Goal: Transaction & Acquisition: Purchase product/service

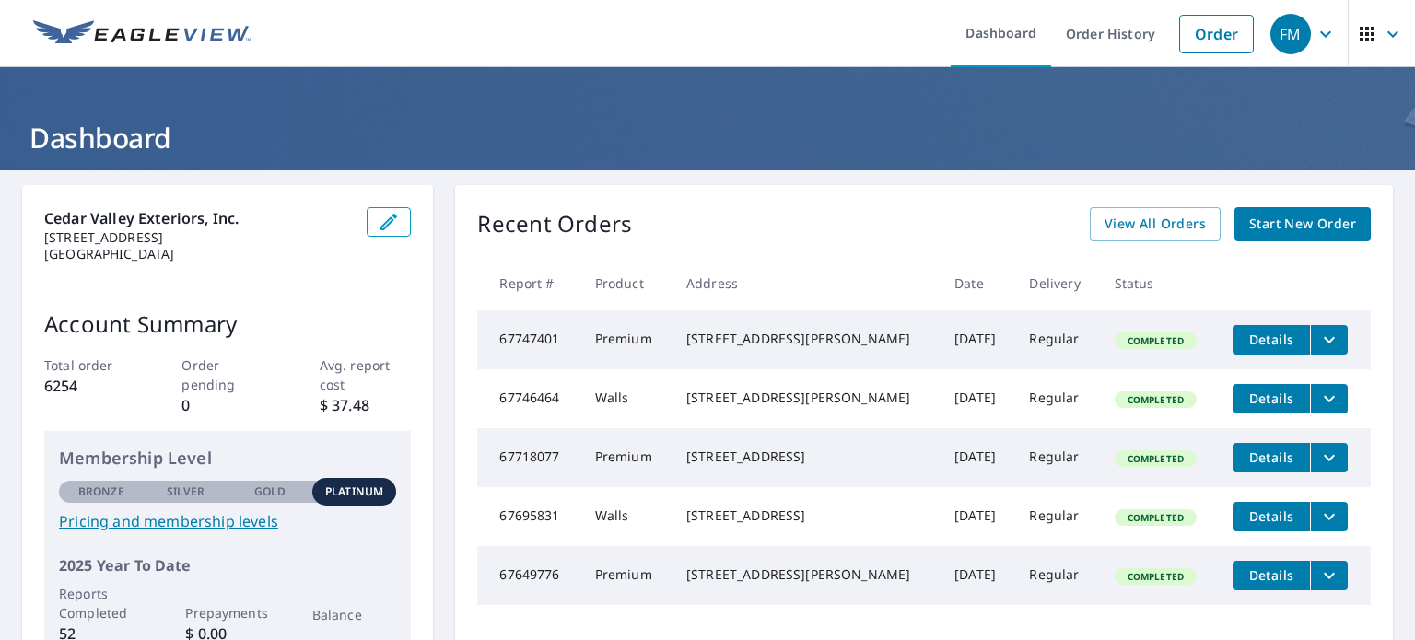
click at [1275, 227] on span "Start New Order" at bounding box center [1302, 224] width 107 height 23
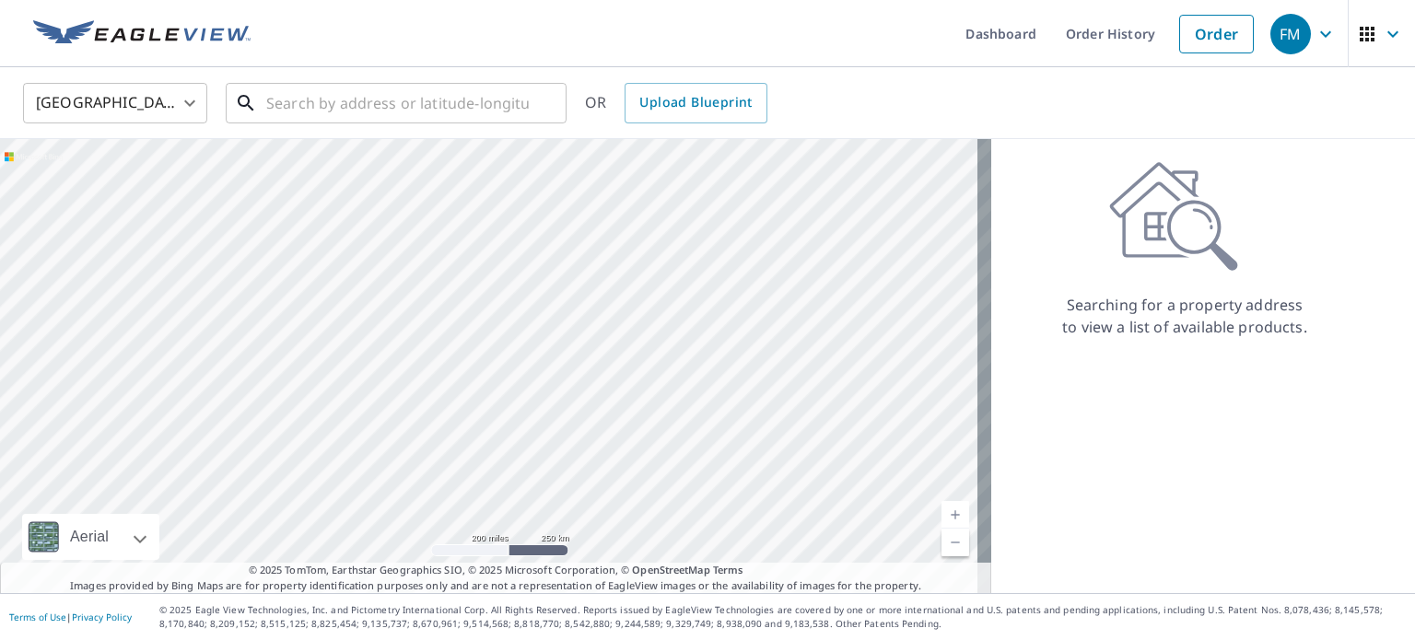
click at [273, 106] on input "text" at bounding box center [397, 103] width 263 height 52
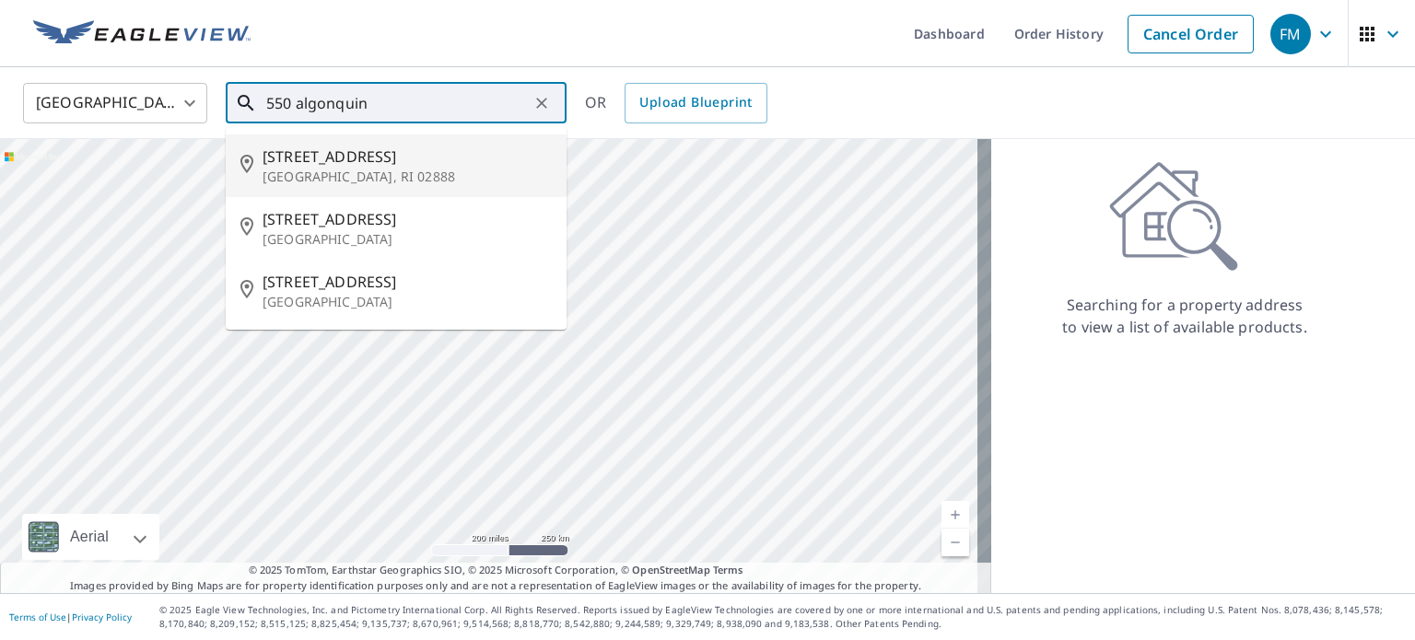
click at [284, 176] on p "[GEOGRAPHIC_DATA], RI 02888" at bounding box center [407, 177] width 289 height 18
type input "[STREET_ADDRESS][PERSON_NAME]"
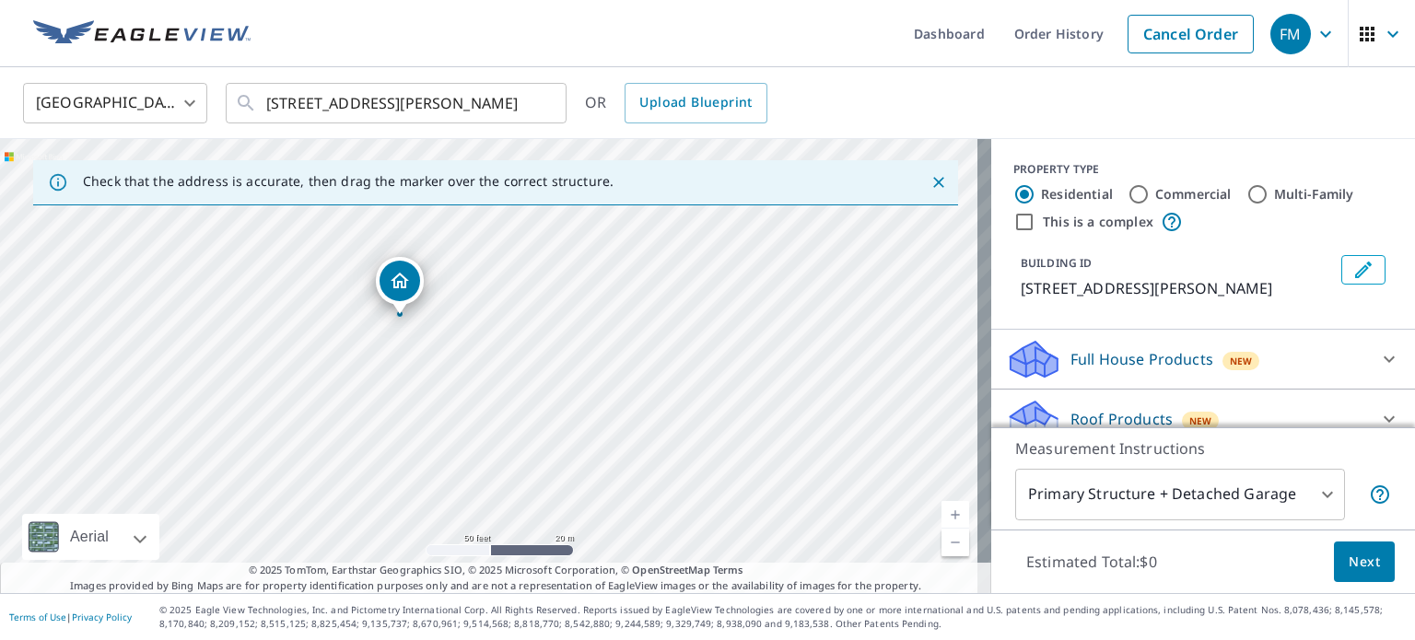
click at [510, 431] on div "[STREET_ADDRESS][PERSON_NAME]" at bounding box center [495, 366] width 991 height 454
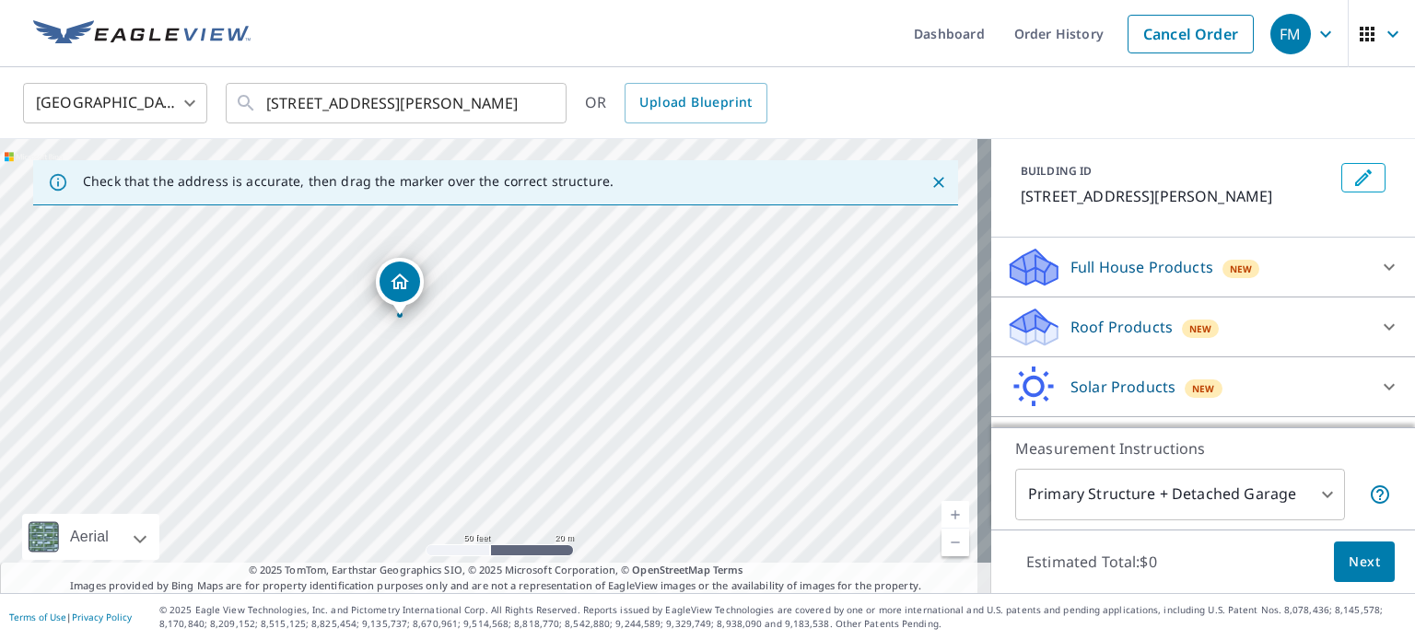
click at [1137, 327] on p "Roof Products" at bounding box center [1121, 327] width 102 height 22
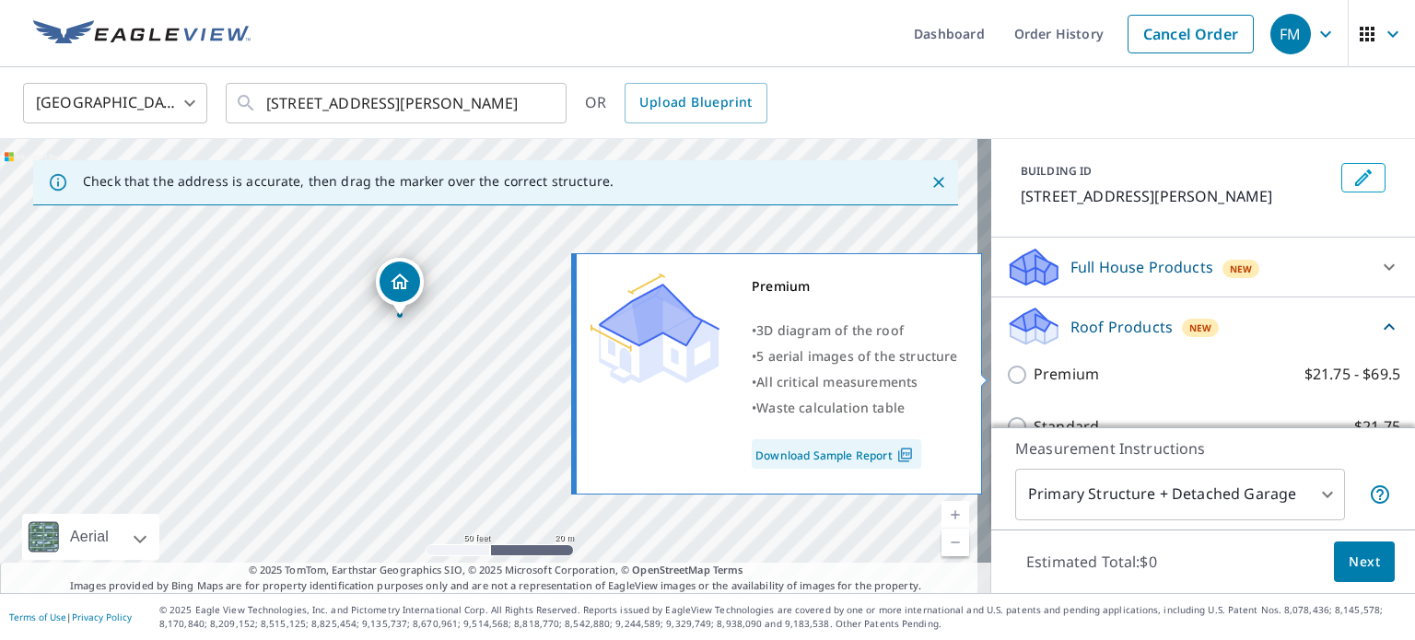
click at [1006, 380] on input "Premium $21.75 - $69.5" at bounding box center [1020, 375] width 28 height 22
checkbox input "true"
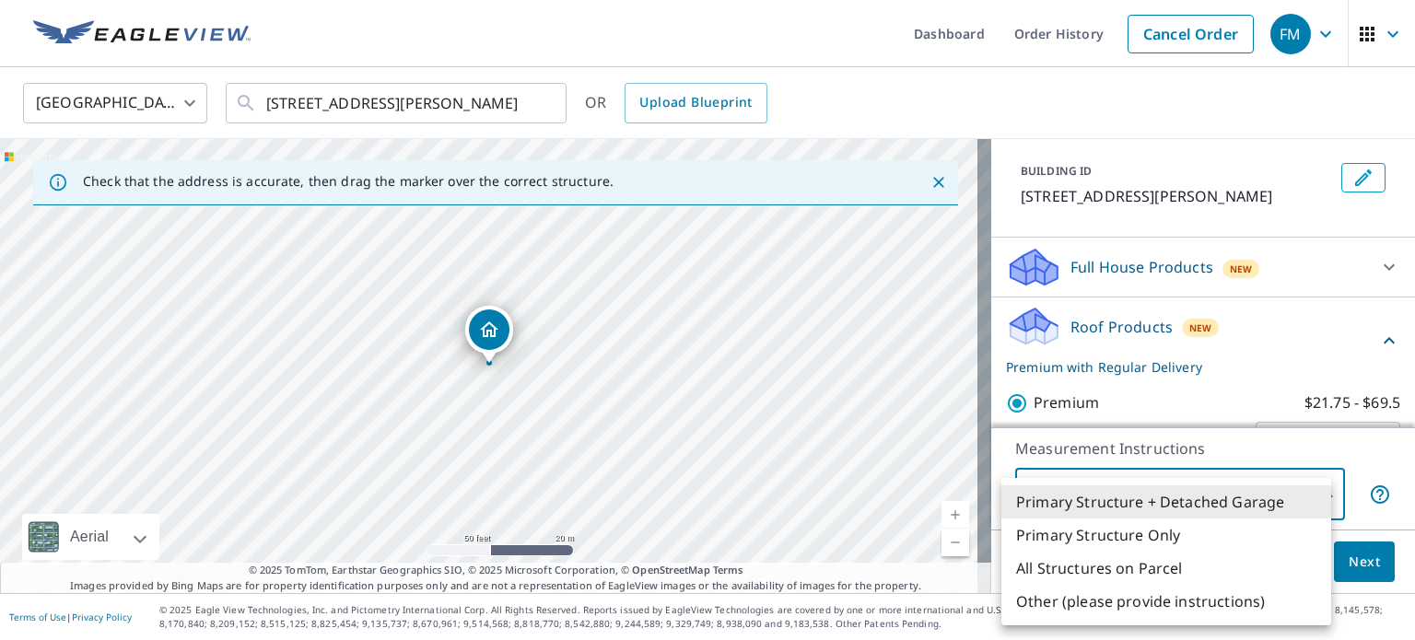
click at [1165, 495] on body "FM FM Dashboard Order History Cancel Order FM [GEOGRAPHIC_DATA] [GEOGRAPHIC_DAT…" at bounding box center [707, 320] width 1415 height 640
click at [1160, 533] on li "Primary Structure Only" at bounding box center [1166, 535] width 330 height 33
type input "2"
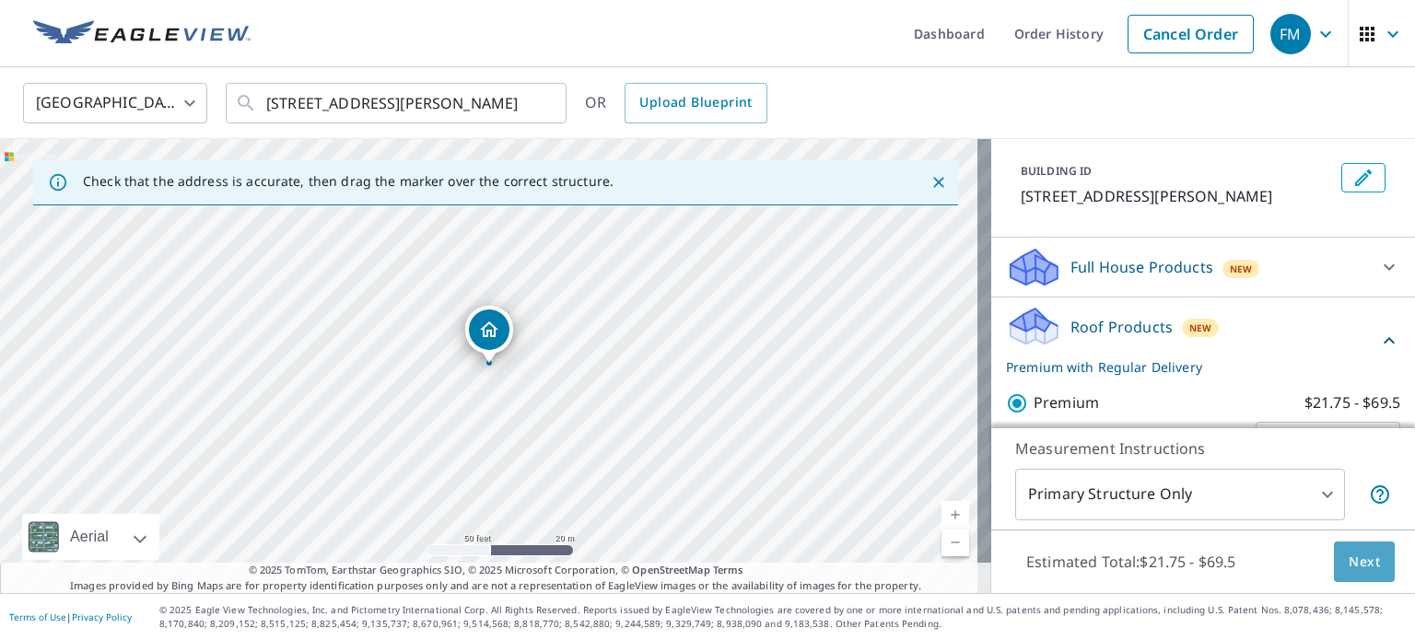
click at [1354, 569] on span "Next" at bounding box center [1364, 562] width 31 height 23
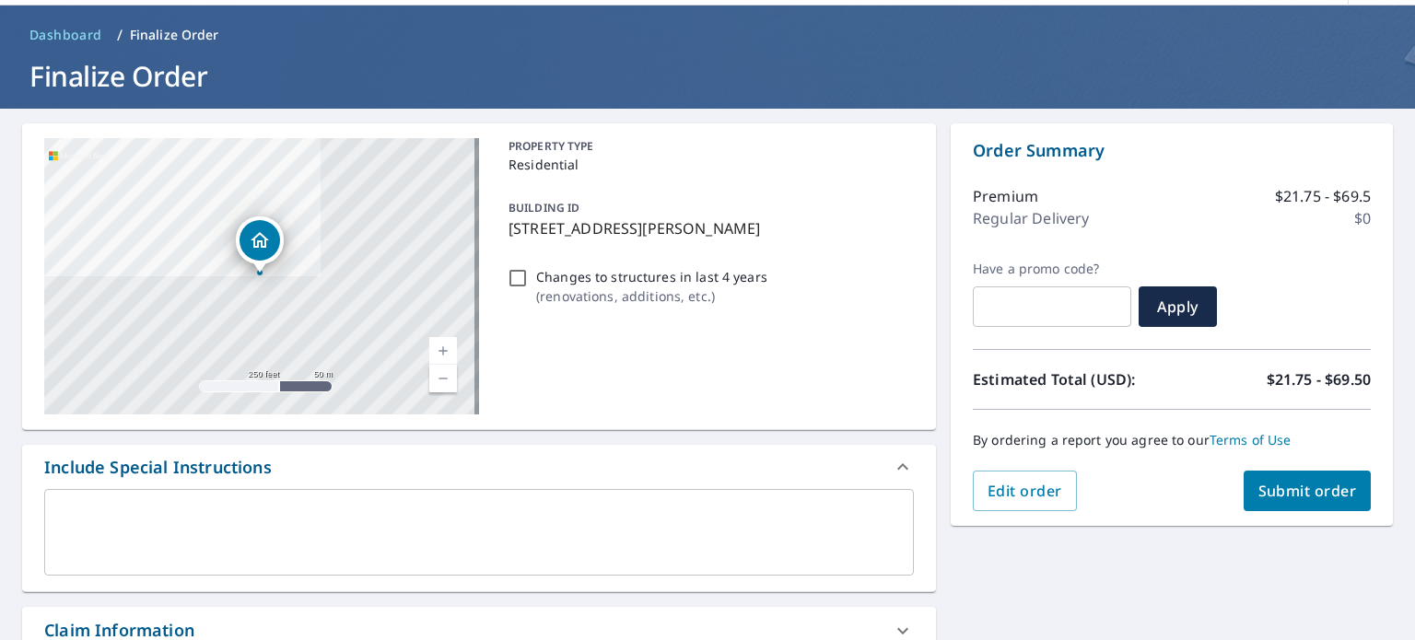
scroll to position [276, 0]
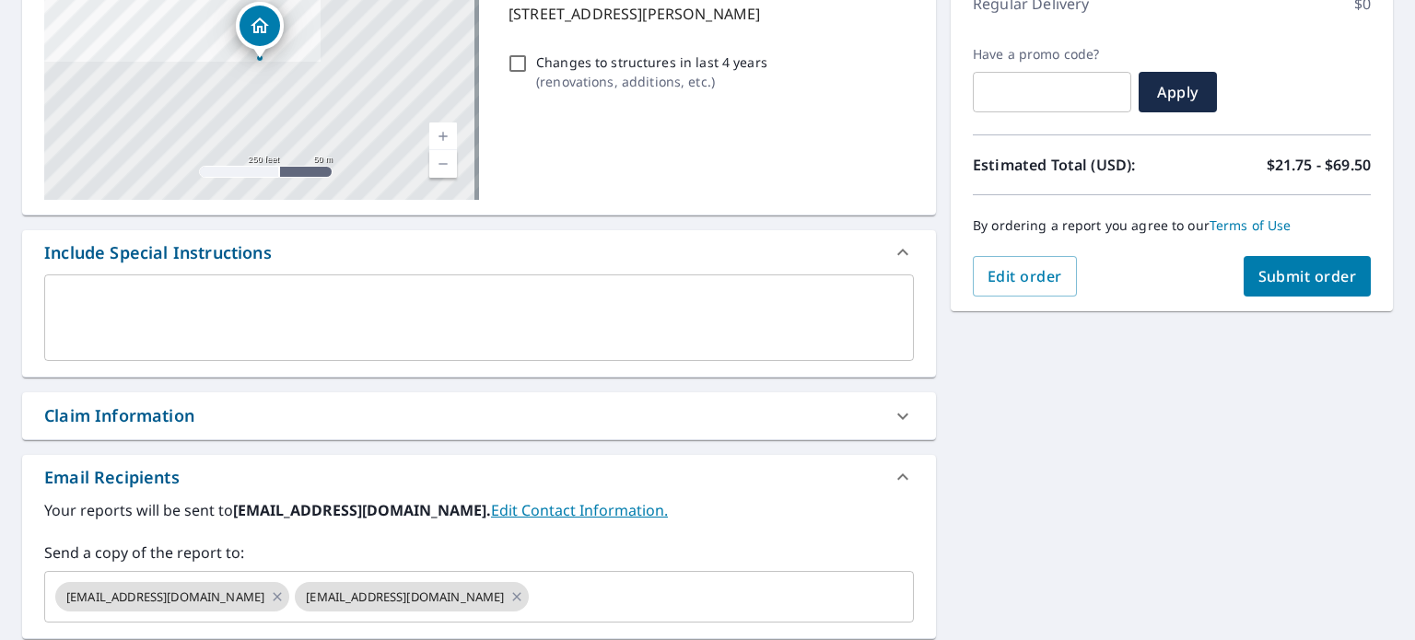
click at [146, 416] on div "Claim Information" at bounding box center [119, 415] width 150 height 25
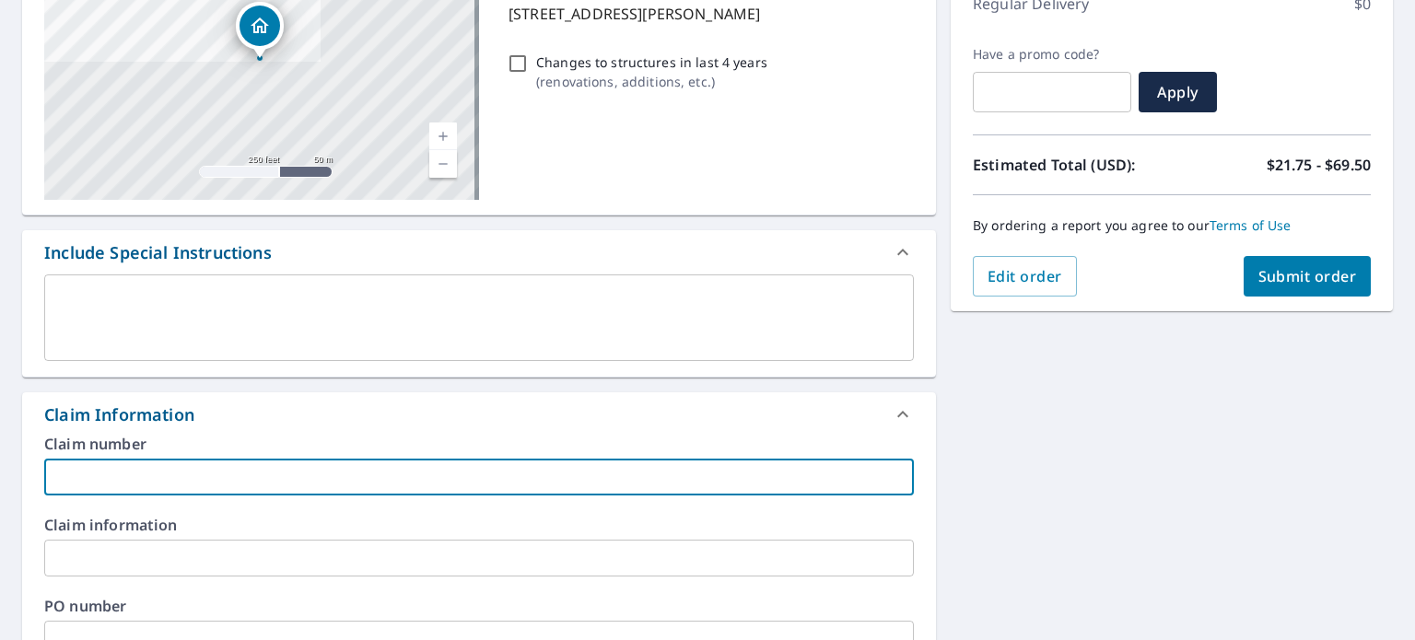
click at [182, 482] on input "text" at bounding box center [479, 477] width 870 height 37
type input "[PERSON_NAME] 23981RI"
click at [1320, 271] on span "Submit order" at bounding box center [1307, 276] width 99 height 20
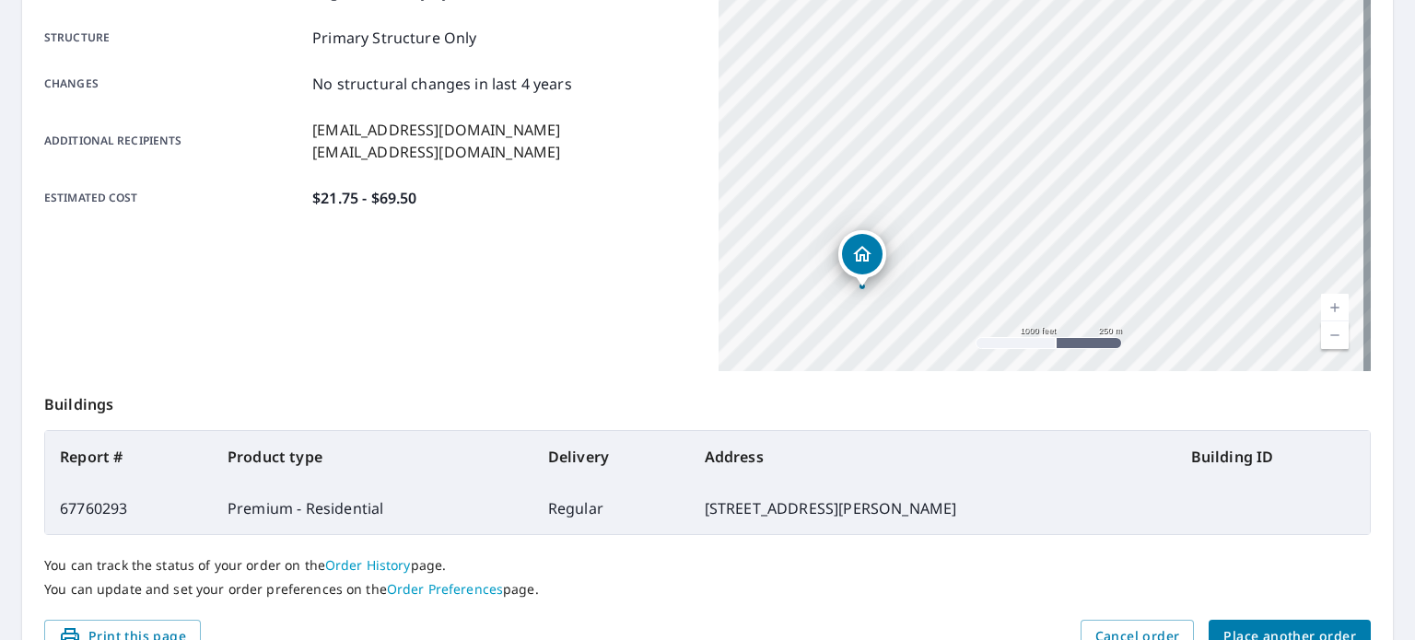
scroll to position [442, 0]
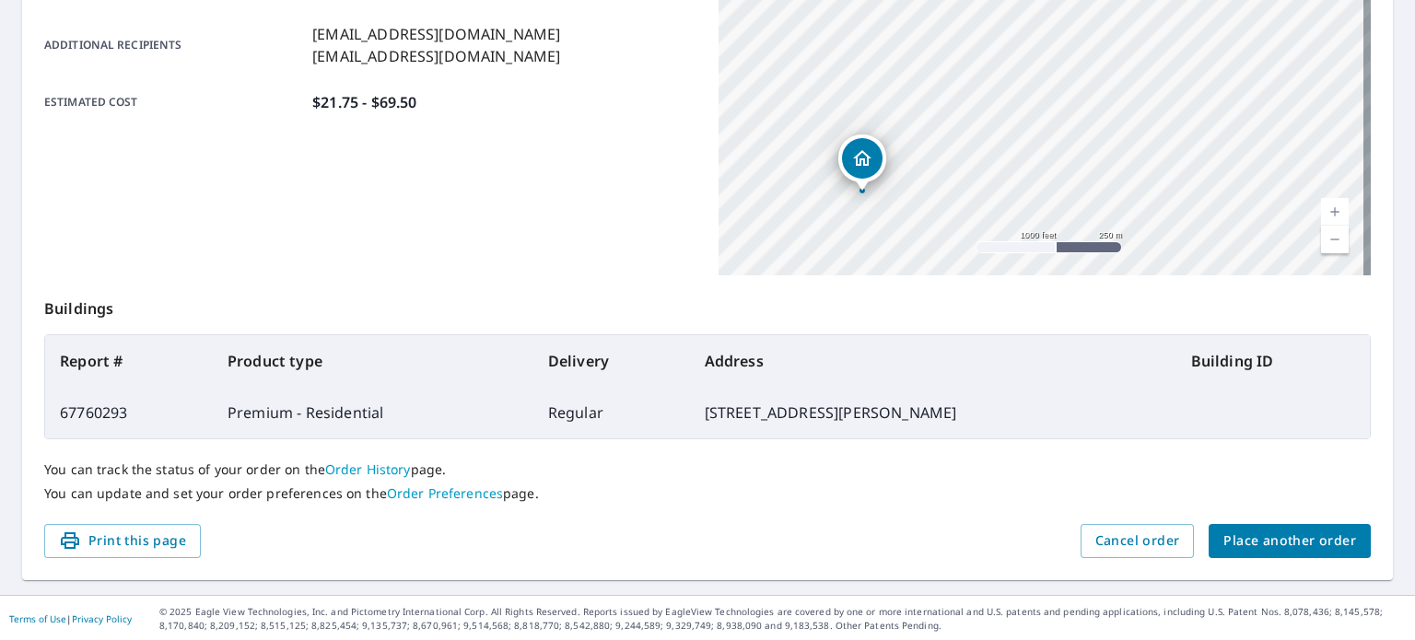
click at [1267, 542] on span "Place another order" at bounding box center [1289, 541] width 133 height 23
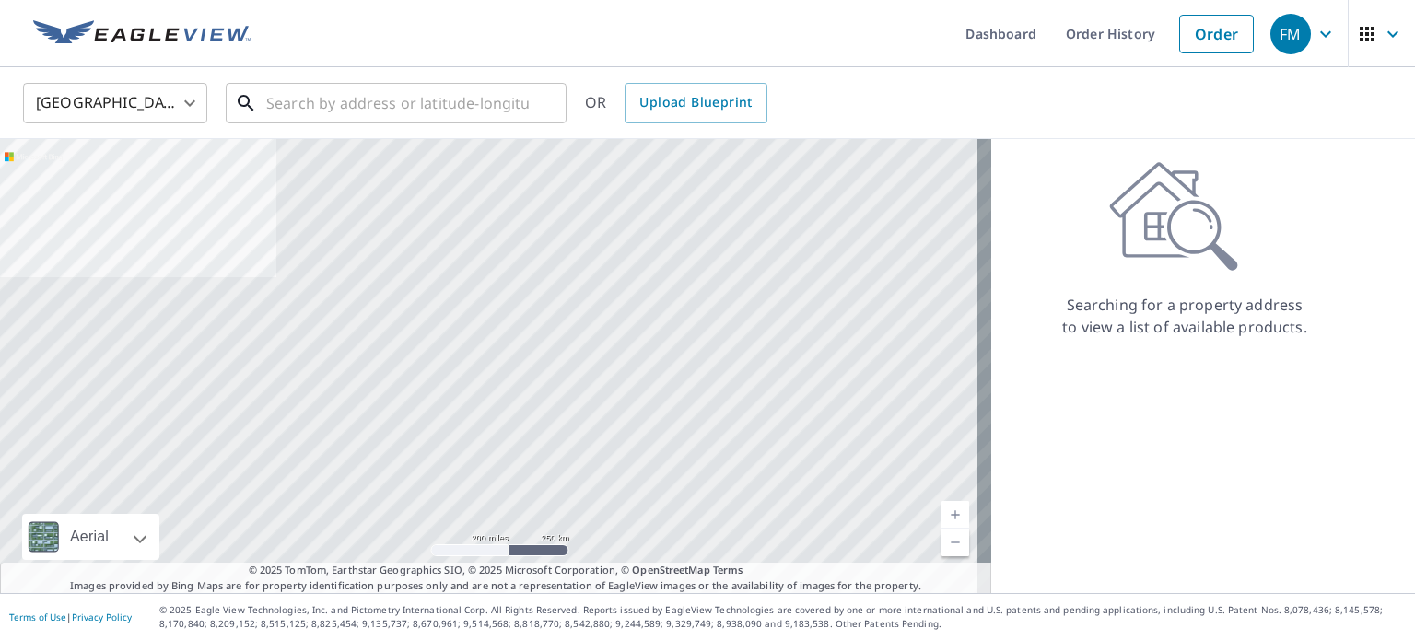
click at [302, 111] on input "text" at bounding box center [397, 103] width 263 height 52
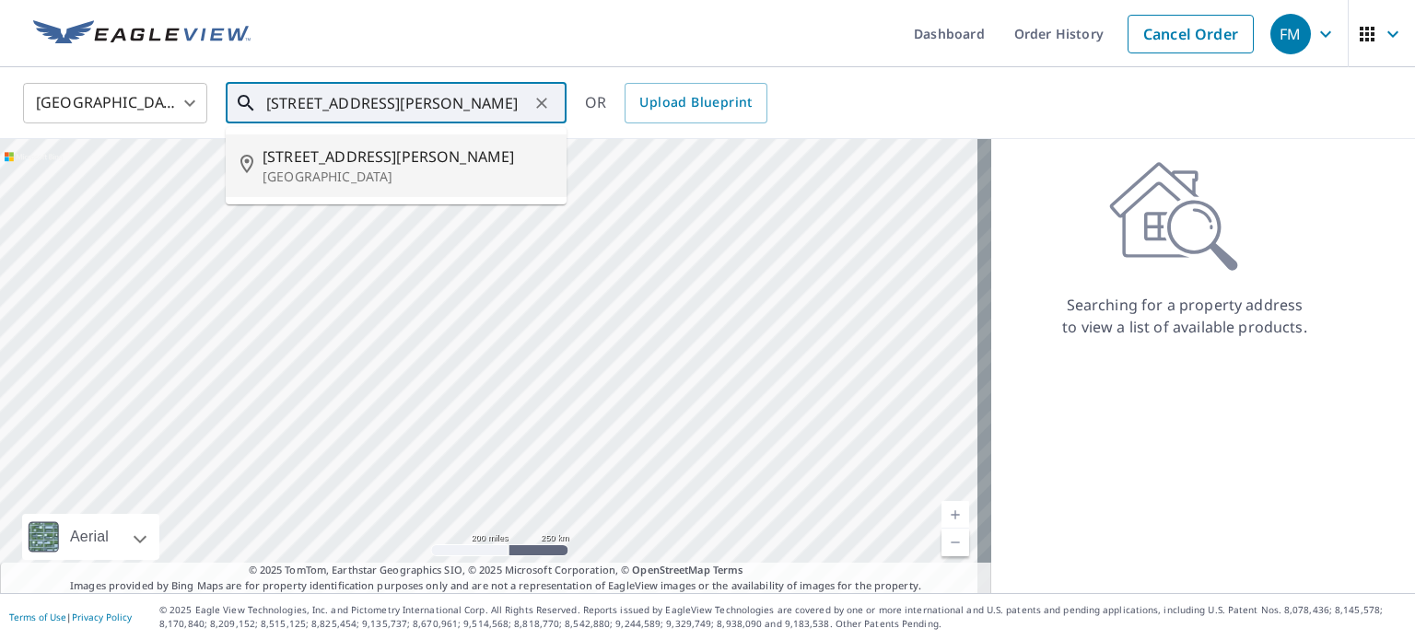
click at [325, 172] on p "[GEOGRAPHIC_DATA]" at bounding box center [407, 177] width 289 height 18
type input "[STREET_ADDRESS][PERSON_NAME]"
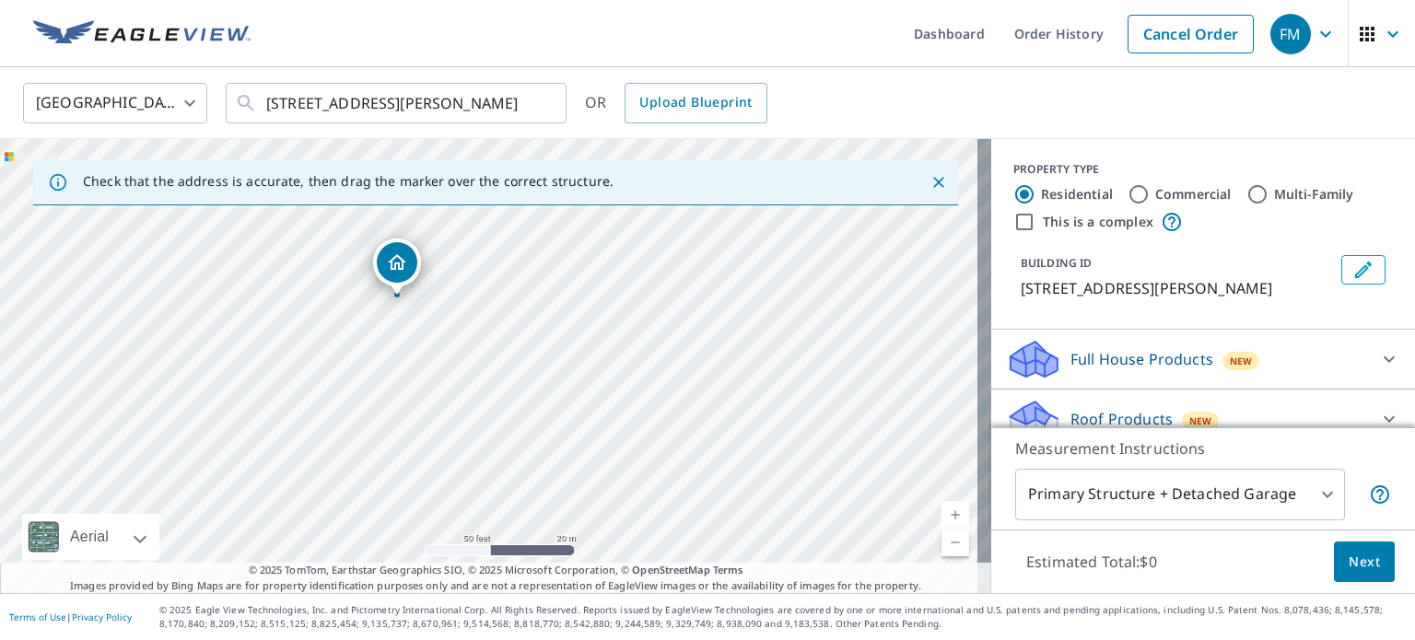
drag, startPoint x: 616, startPoint y: 393, endPoint x: 683, endPoint y: 368, distance: 71.2
click at [683, 368] on div "[STREET_ADDRESS][PERSON_NAME]" at bounding box center [495, 366] width 991 height 454
click at [1349, 554] on span "Next" at bounding box center [1364, 562] width 31 height 23
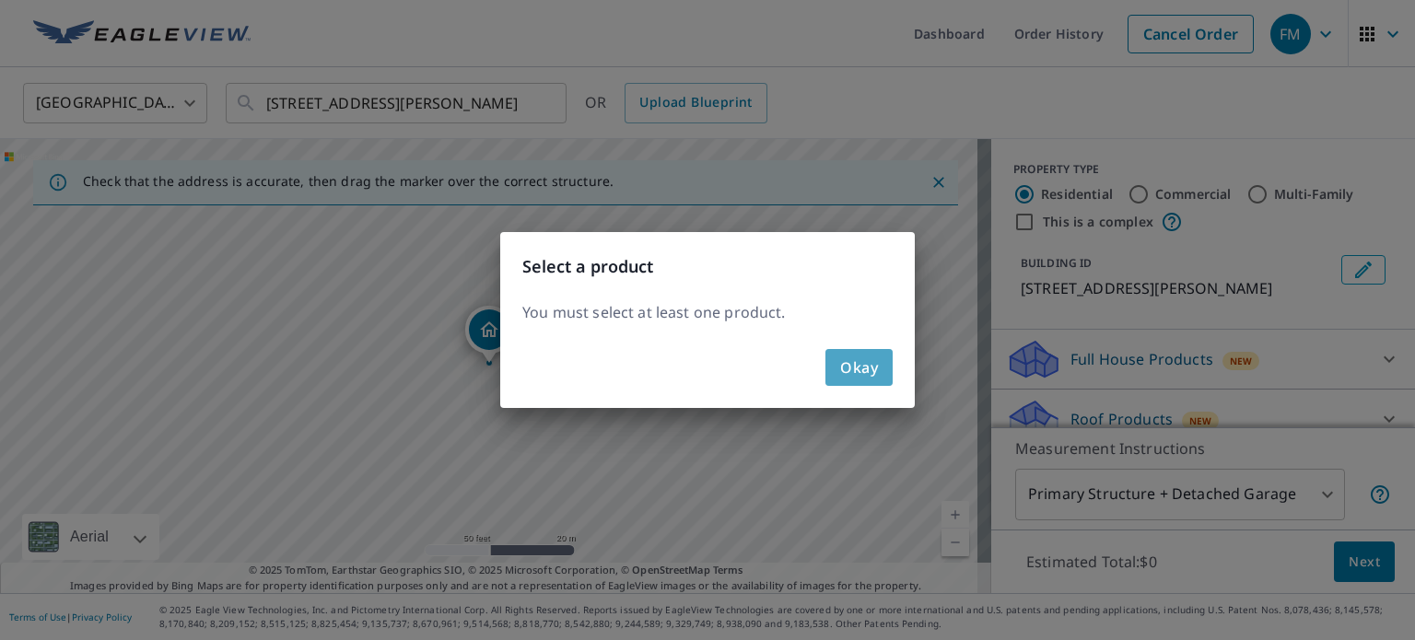
click at [873, 360] on span "Okay" at bounding box center [859, 368] width 38 height 26
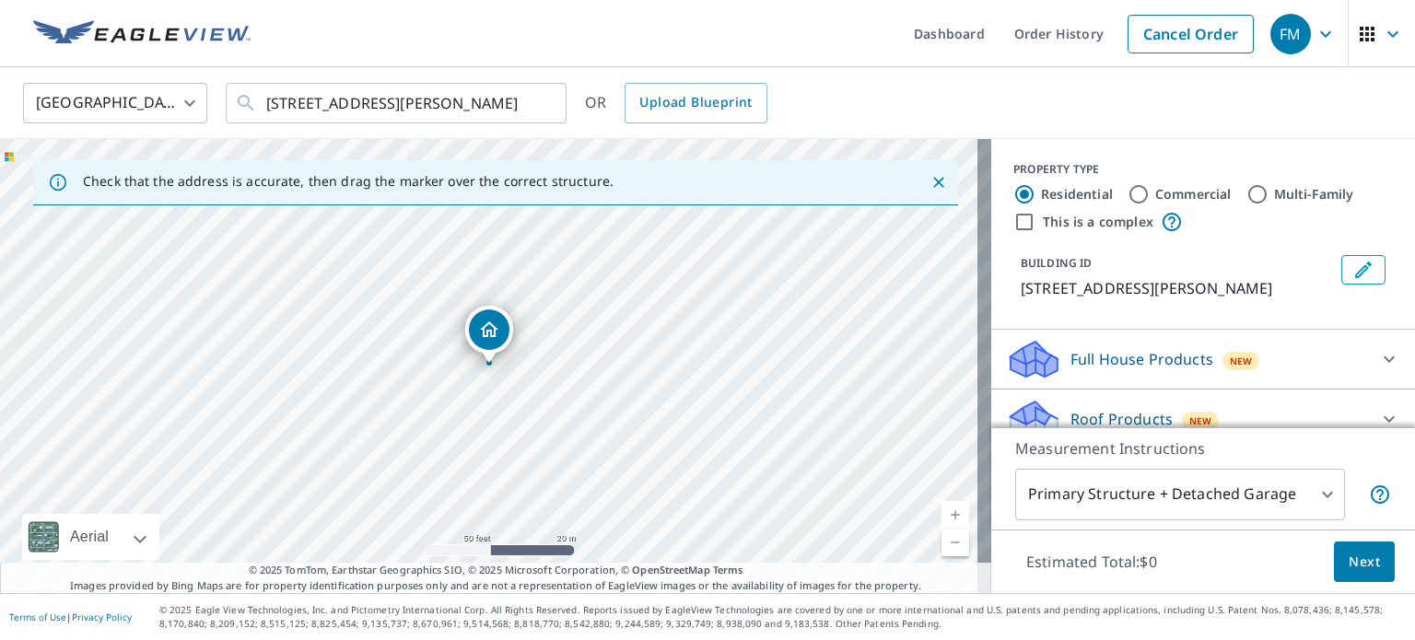
scroll to position [92, 0]
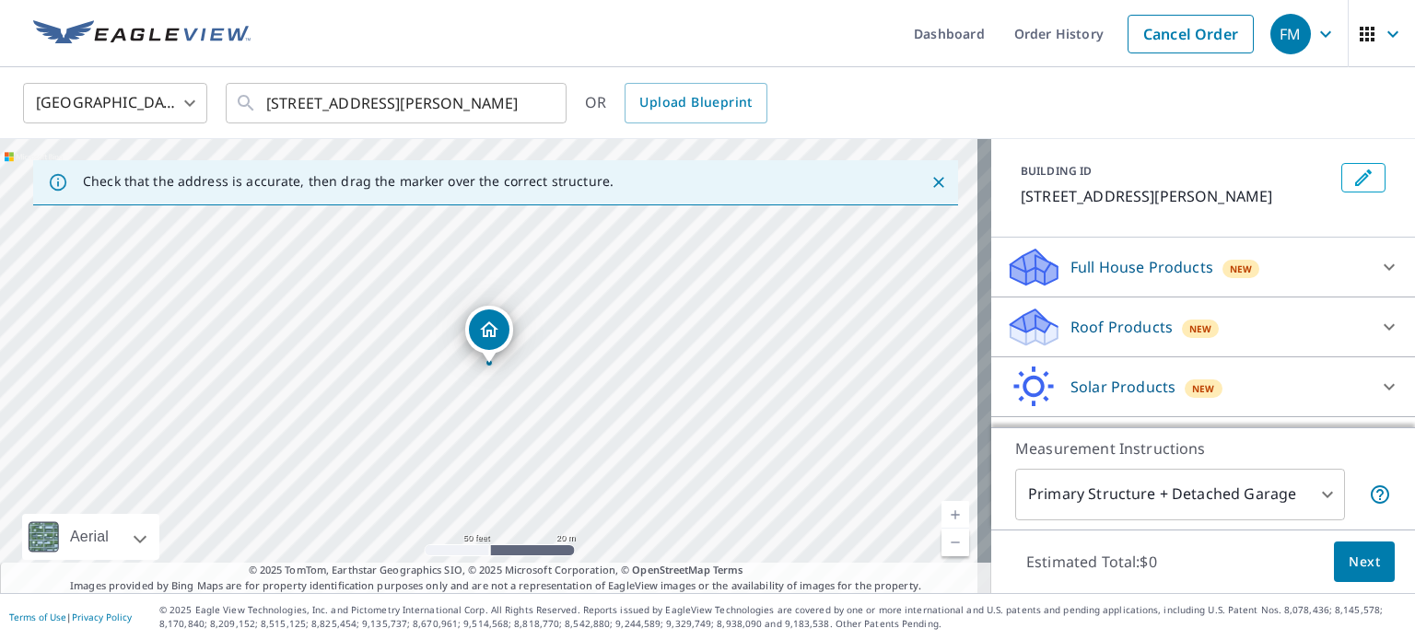
click at [1129, 337] on p "Roof Products" at bounding box center [1121, 327] width 102 height 22
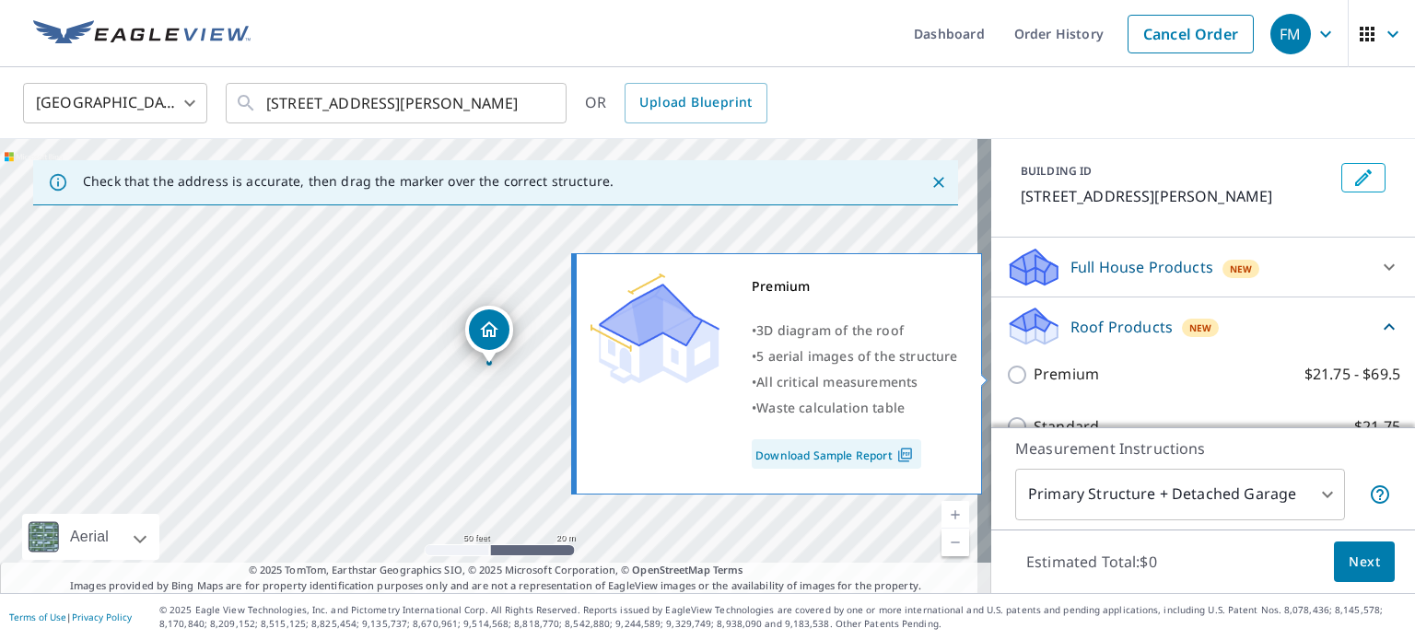
click at [1048, 376] on p "Premium" at bounding box center [1066, 374] width 65 height 23
click at [1034, 376] on input "Premium $21.75 - $69.5" at bounding box center [1020, 375] width 28 height 22
checkbox input "true"
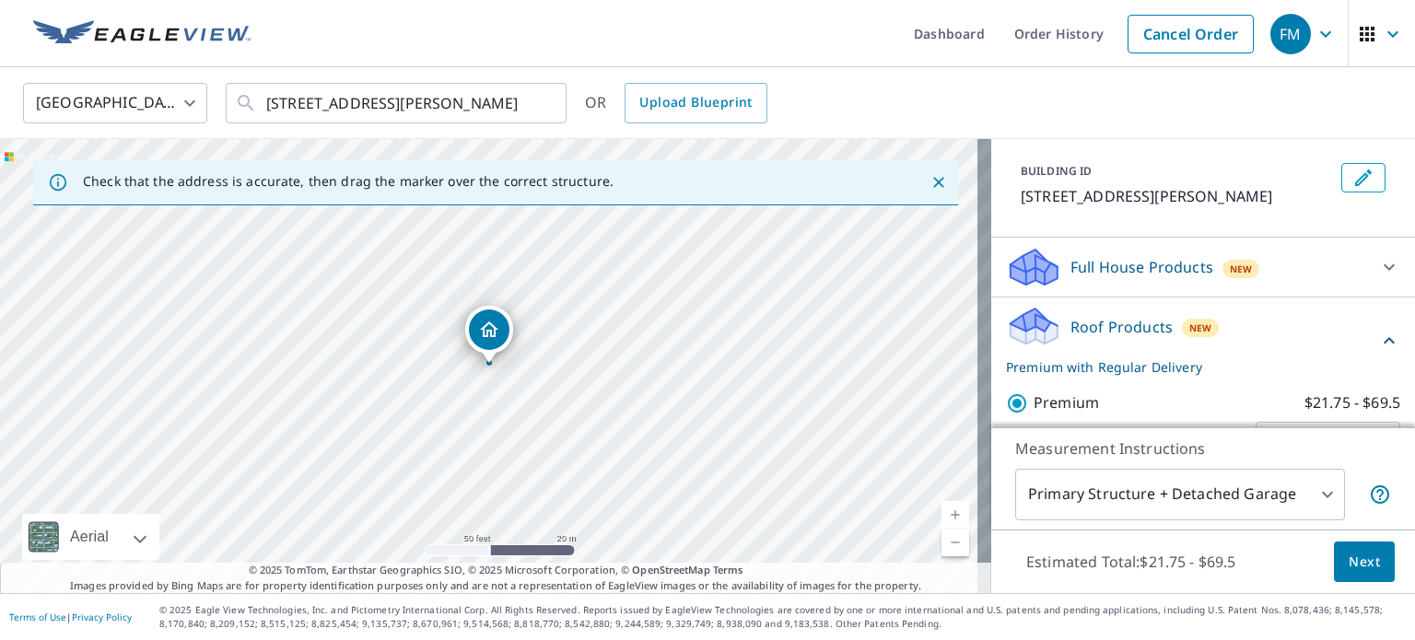
click at [1352, 565] on span "Next" at bounding box center [1364, 562] width 31 height 23
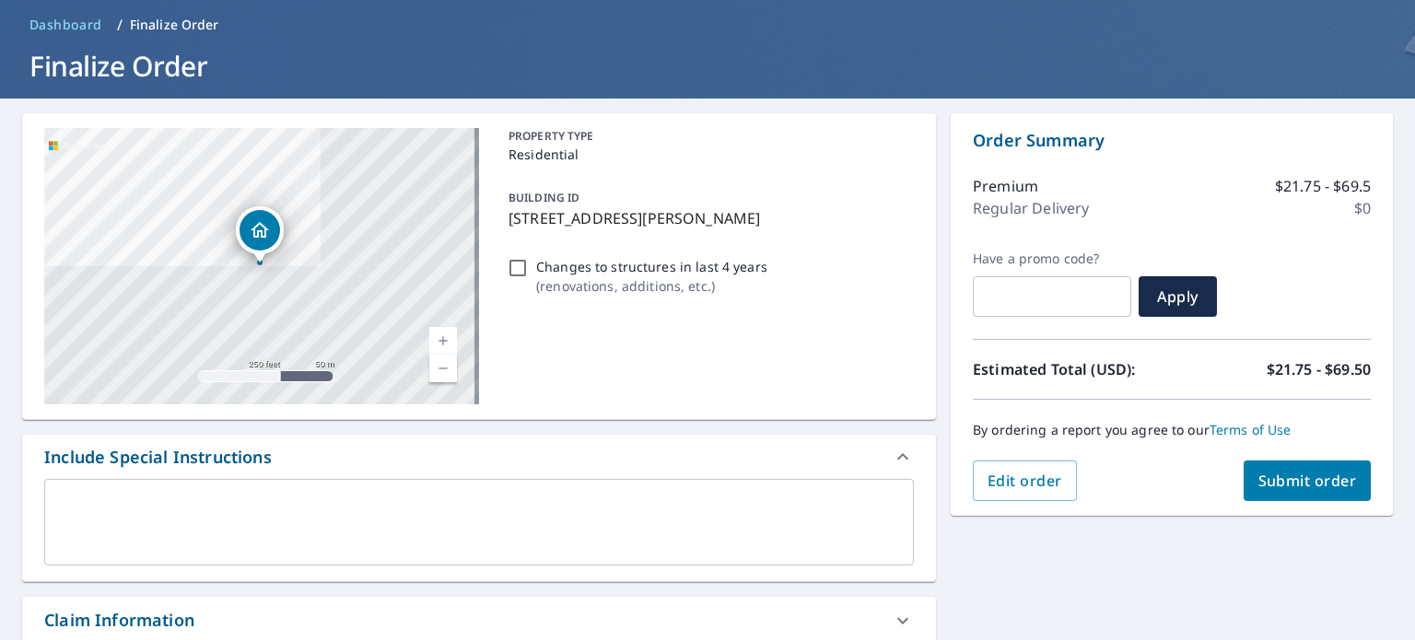
scroll to position [184, 0]
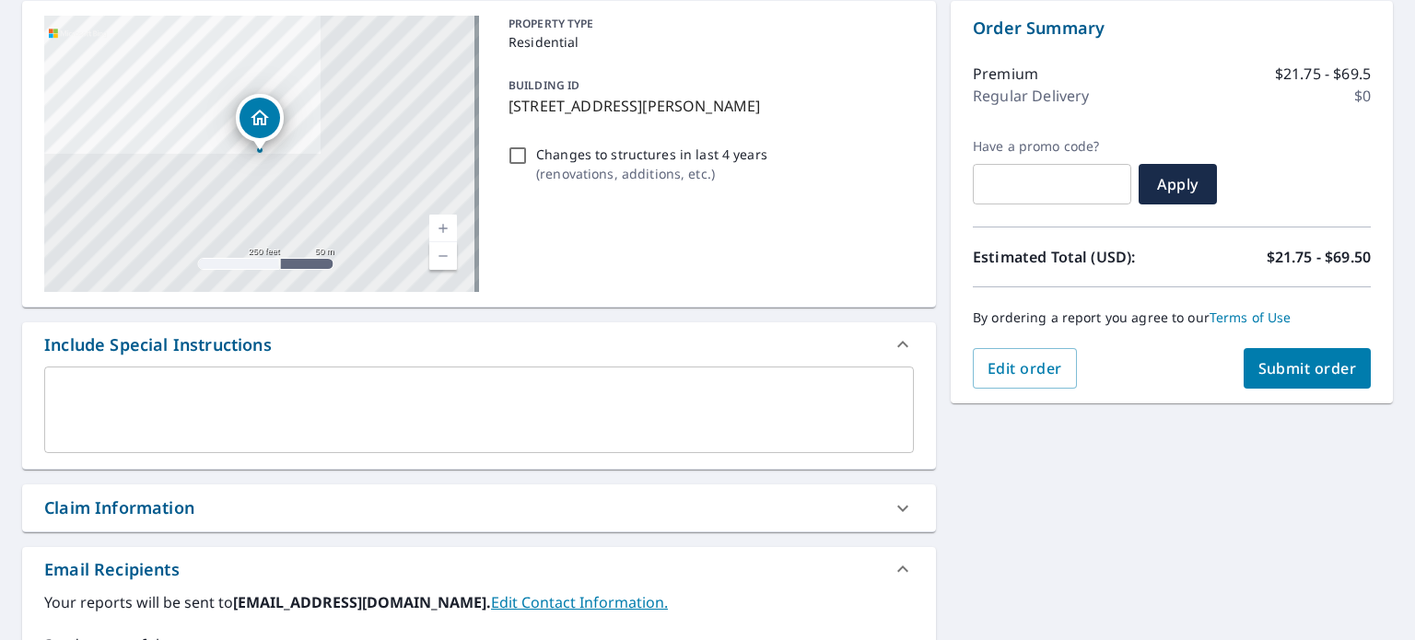
click at [134, 508] on div "Claim Information" at bounding box center [119, 508] width 150 height 25
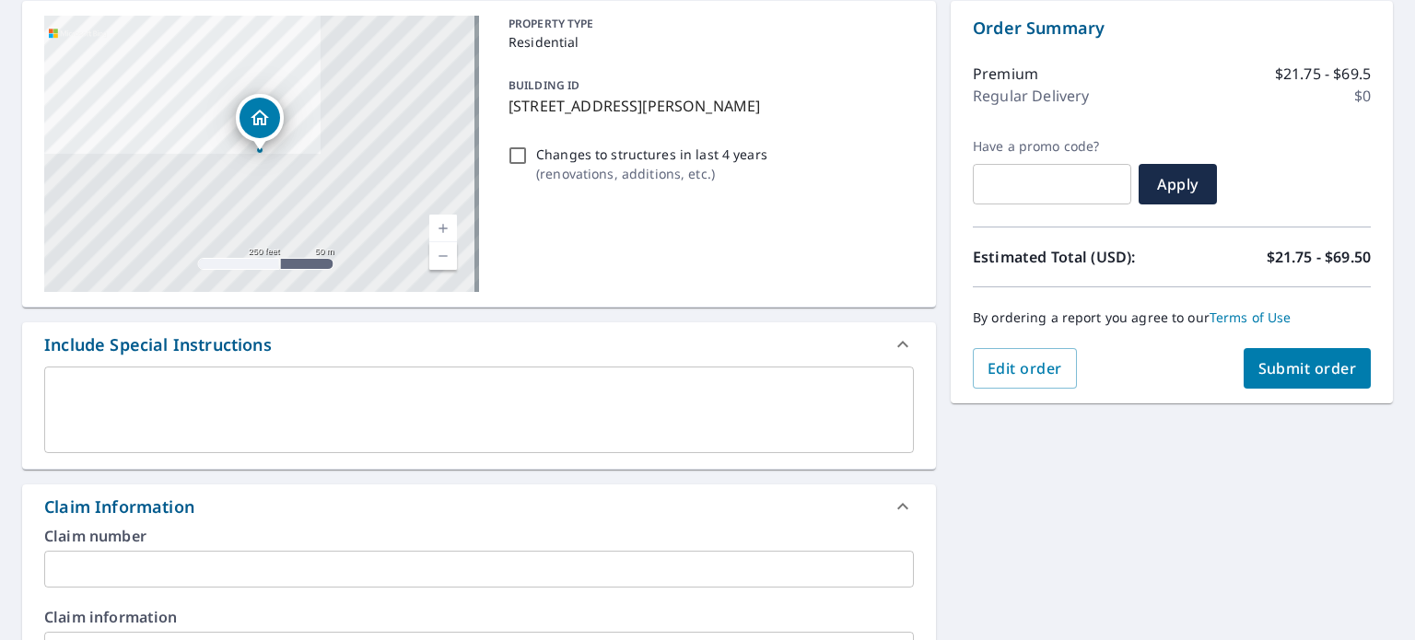
click at [213, 566] on input "text" at bounding box center [479, 569] width 870 height 37
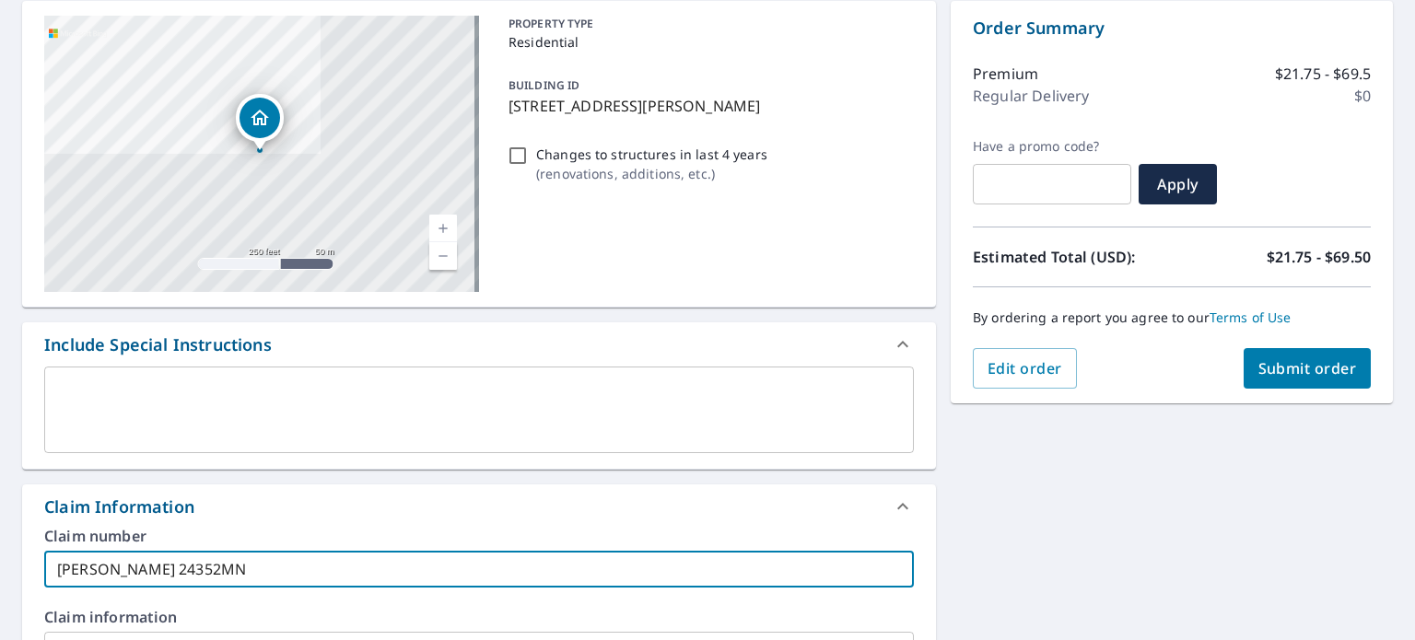
type input "[PERSON_NAME] 24352MN"
click at [1301, 373] on span "Submit order" at bounding box center [1307, 368] width 99 height 20
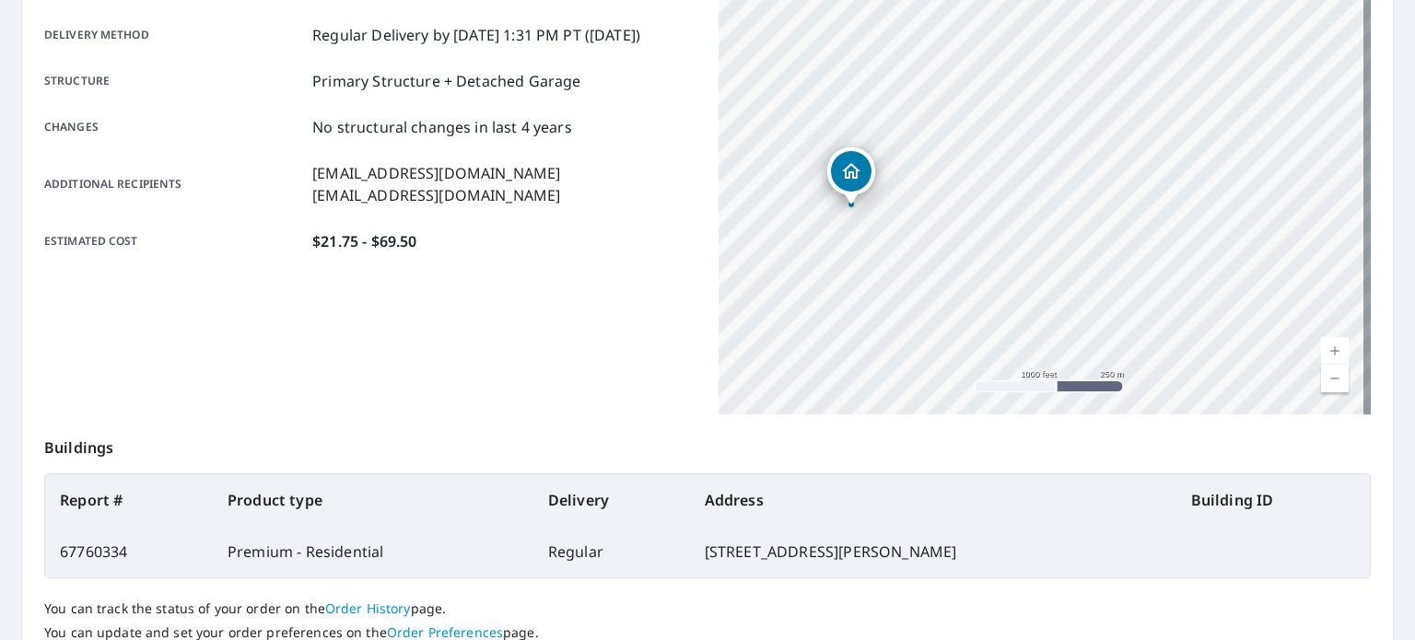
scroll to position [368, 0]
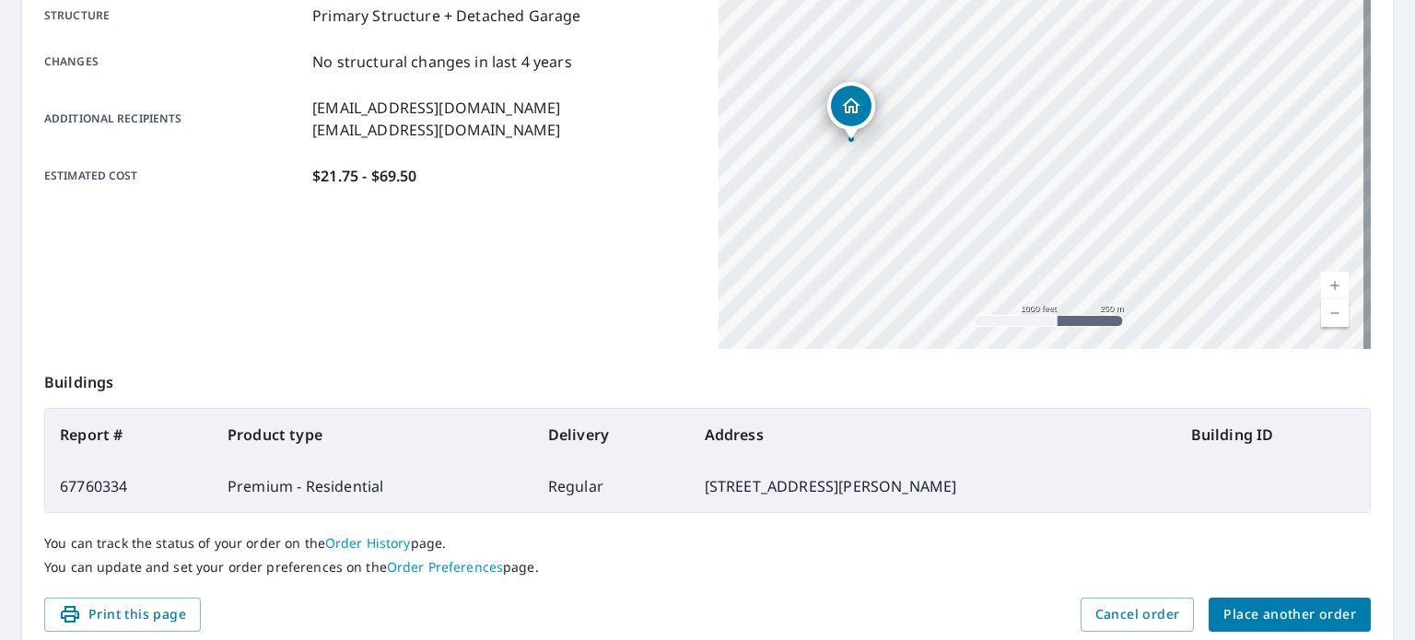
click at [1280, 611] on span "Place another order" at bounding box center [1289, 614] width 133 height 23
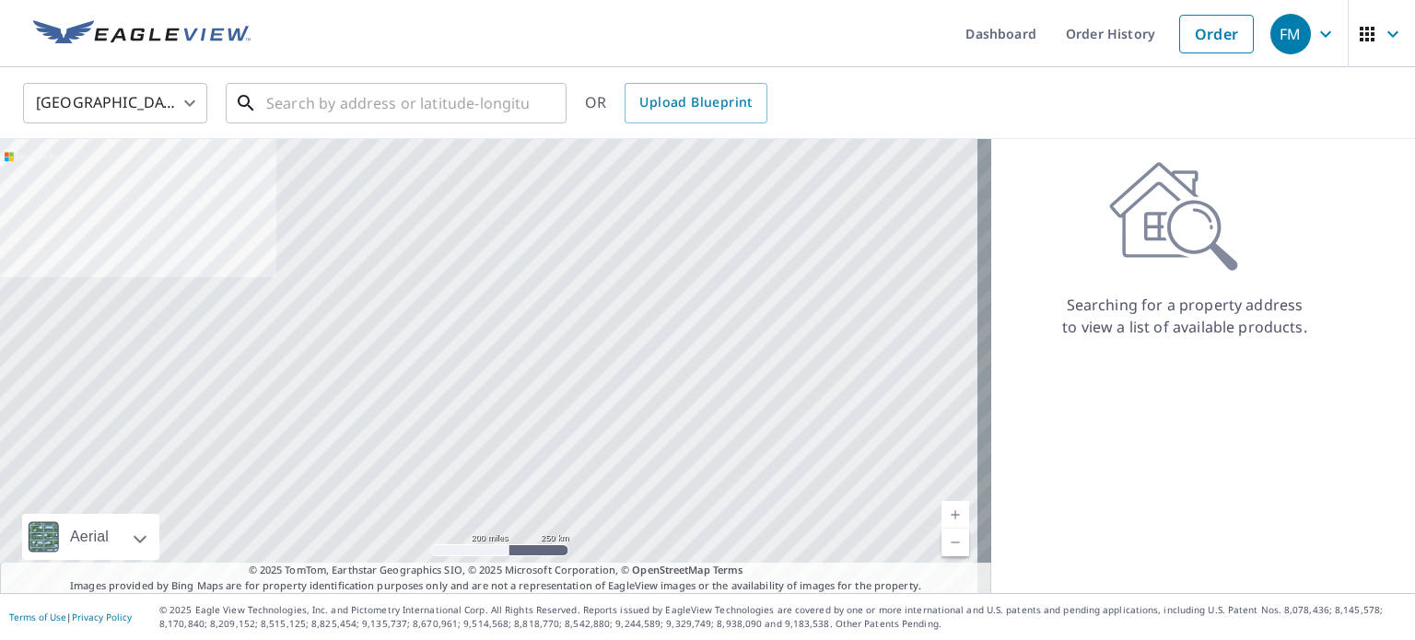
click at [453, 110] on input "text" at bounding box center [397, 103] width 263 height 52
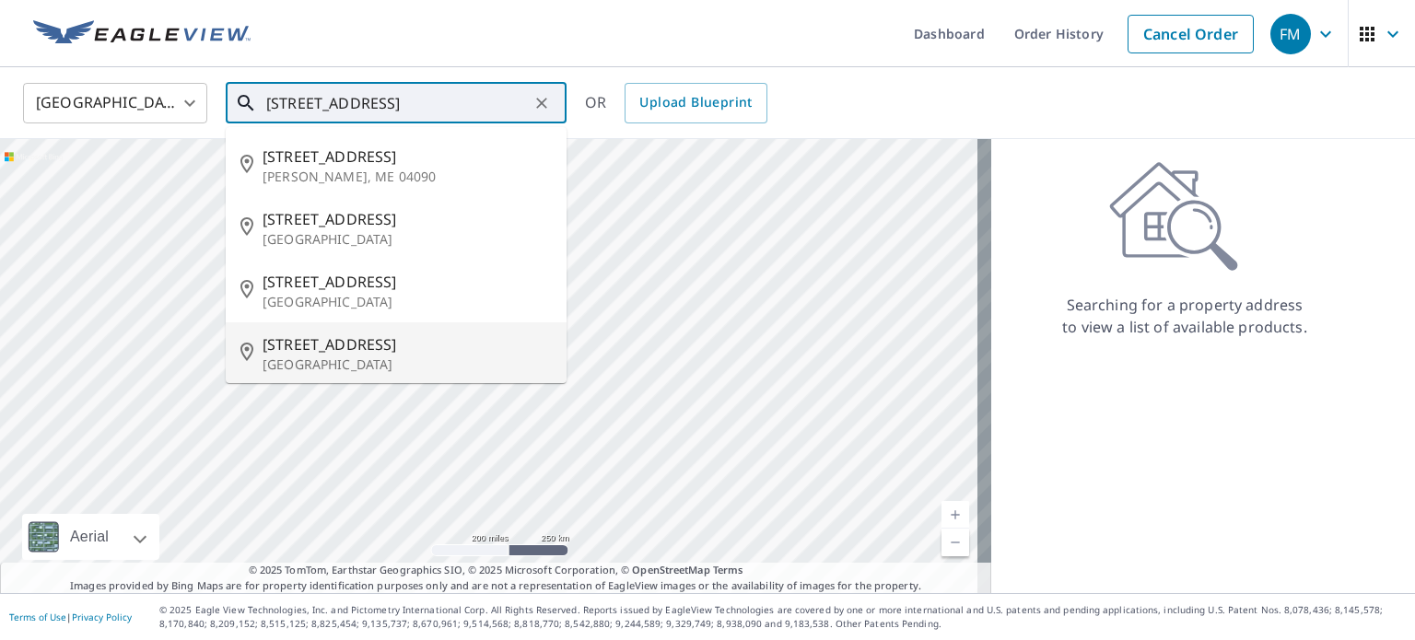
click at [350, 347] on span "[STREET_ADDRESS]" at bounding box center [407, 344] width 289 height 22
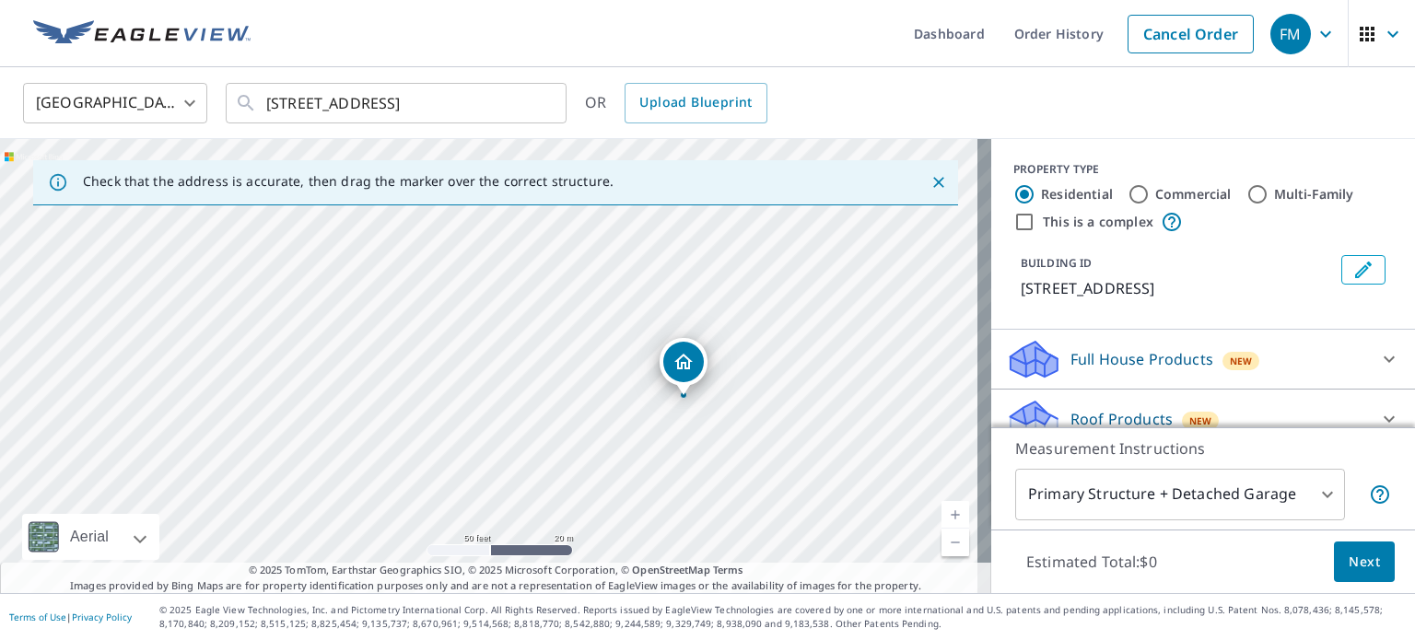
drag, startPoint x: 729, startPoint y: 378, endPoint x: 715, endPoint y: 516, distance: 138.9
click at [715, 516] on div "[STREET_ADDRESS]" at bounding box center [495, 366] width 991 height 454
drag, startPoint x: 708, startPoint y: 419, endPoint x: 672, endPoint y: 504, distance: 91.7
click at [672, 504] on div "[STREET_ADDRESS]" at bounding box center [495, 366] width 991 height 454
drag, startPoint x: 564, startPoint y: 390, endPoint x: 663, endPoint y: 324, distance: 119.1
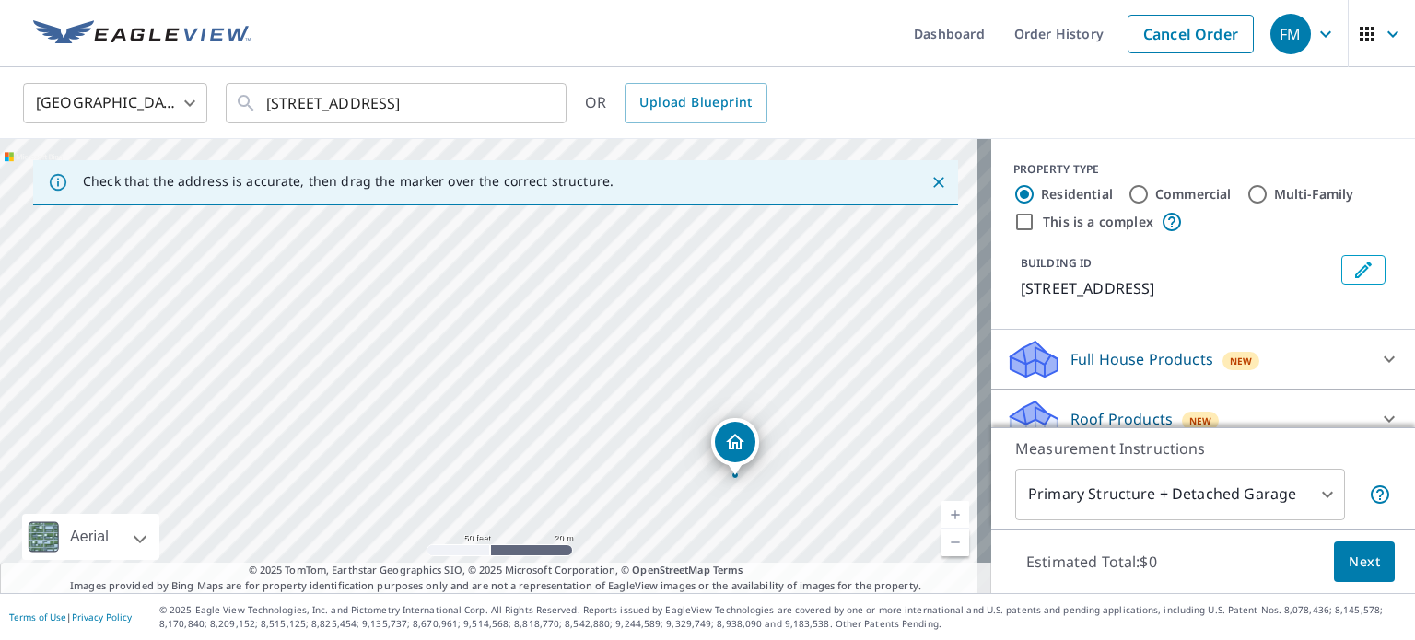
click at [663, 324] on div "[STREET_ADDRESS]" at bounding box center [495, 366] width 991 height 454
drag, startPoint x: 785, startPoint y: 434, endPoint x: 763, endPoint y: 521, distance: 90.3
click at [763, 521] on div "[STREET_ADDRESS]" at bounding box center [495, 366] width 991 height 454
drag, startPoint x: 721, startPoint y: 521, endPoint x: 649, endPoint y: 239, distance: 291.8
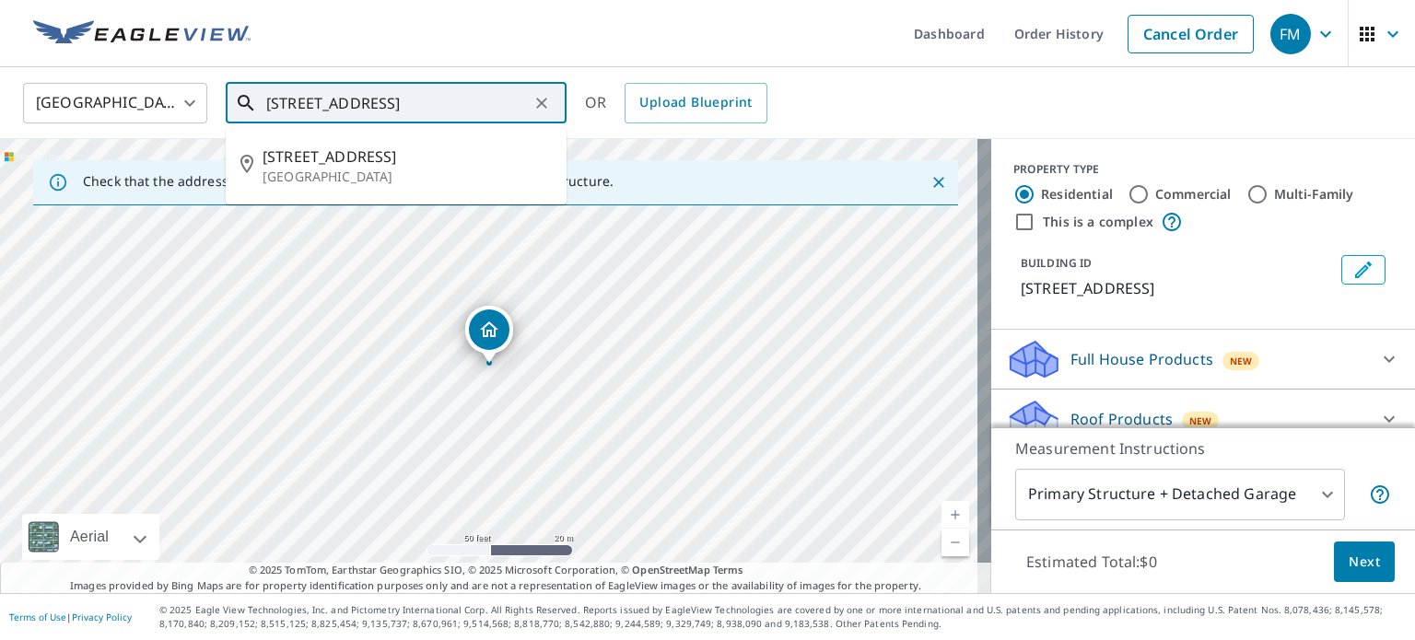
drag, startPoint x: 287, startPoint y: 103, endPoint x: 181, endPoint y: 102, distance: 106.9
click at [181, 102] on div "[GEOGRAPHIC_DATA] [GEOGRAPHIC_DATA] ​ [STREET_ADDRESS] ​ [STREET_ADDRESS] OR Up…" at bounding box center [701, 102] width 1384 height 43
type input "[STREET_ADDRESS]"
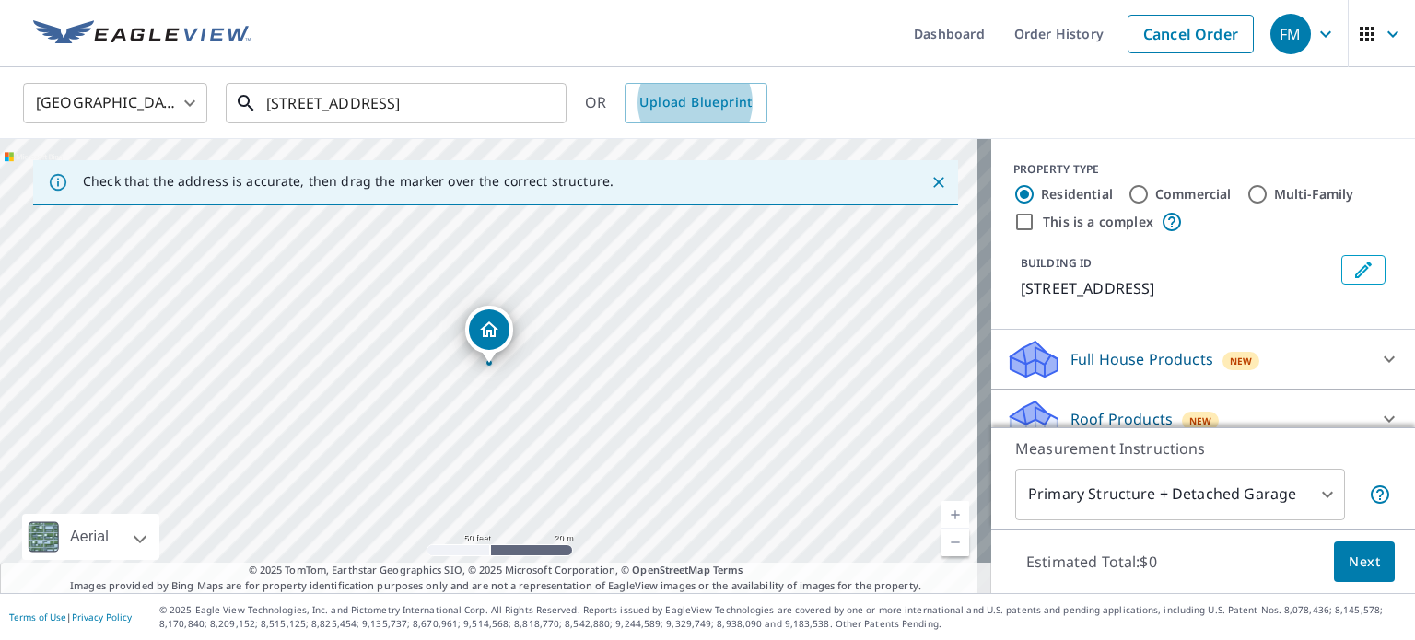
click at [450, 101] on input "[STREET_ADDRESS]" at bounding box center [397, 103] width 263 height 52
click at [1116, 415] on p "Roof Products" at bounding box center [1121, 419] width 102 height 22
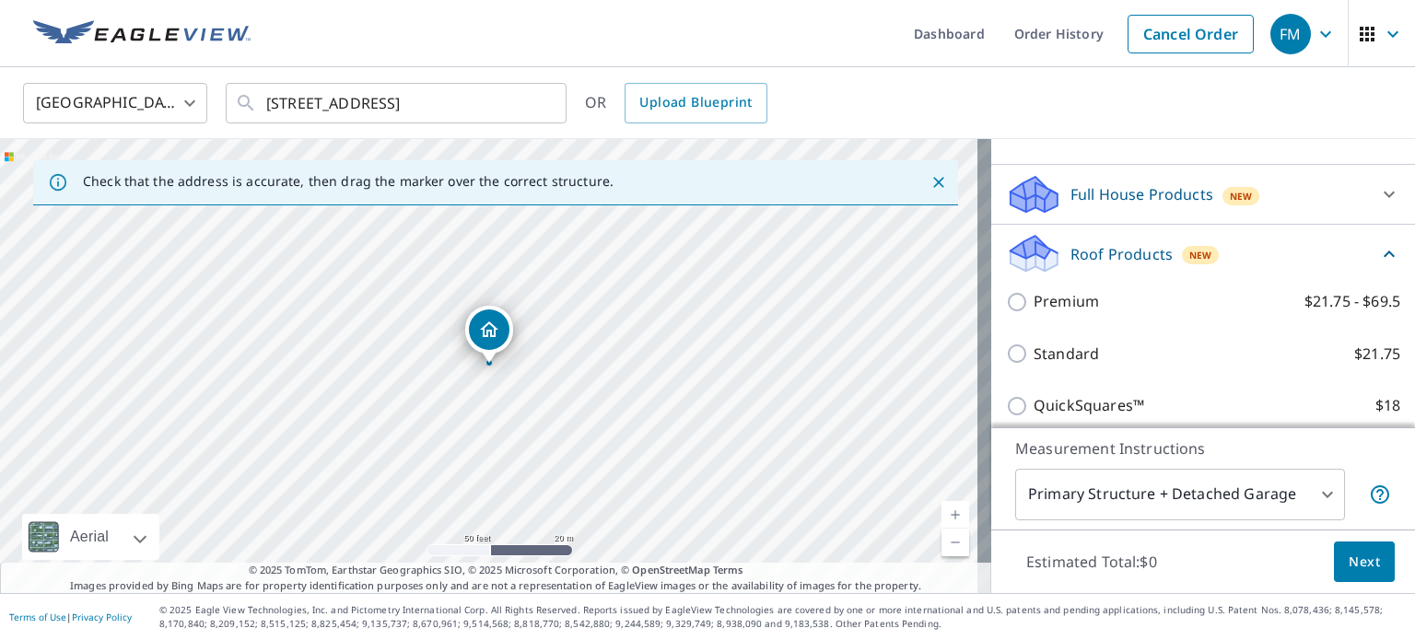
scroll to position [184, 0]
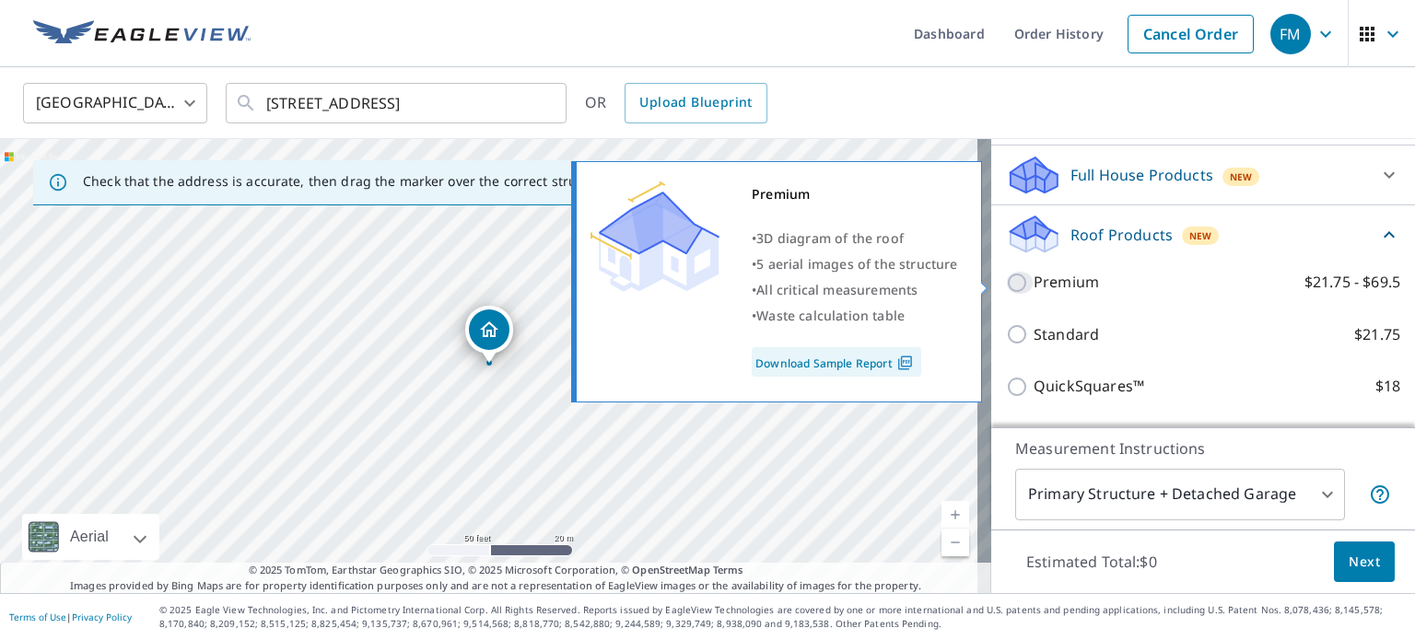
click at [1006, 281] on input "Premium $21.75 - $69.5" at bounding box center [1020, 283] width 28 height 22
checkbox input "true"
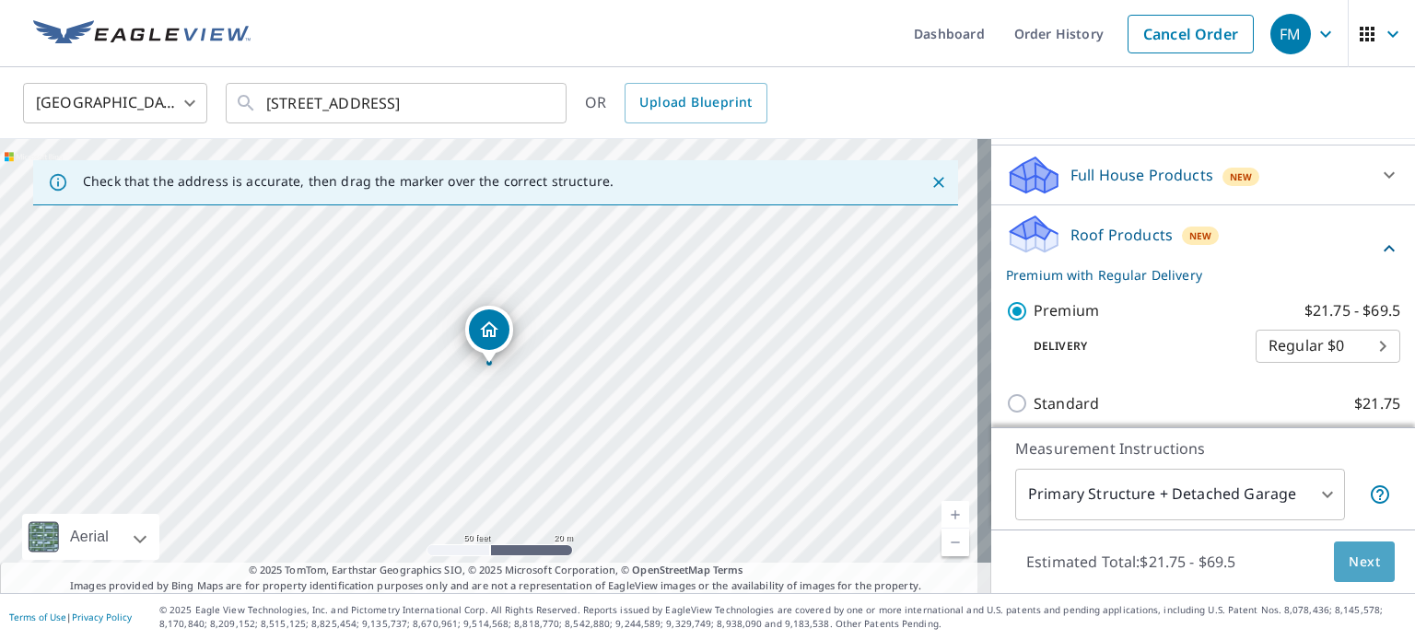
click at [1349, 556] on span "Next" at bounding box center [1364, 562] width 31 height 23
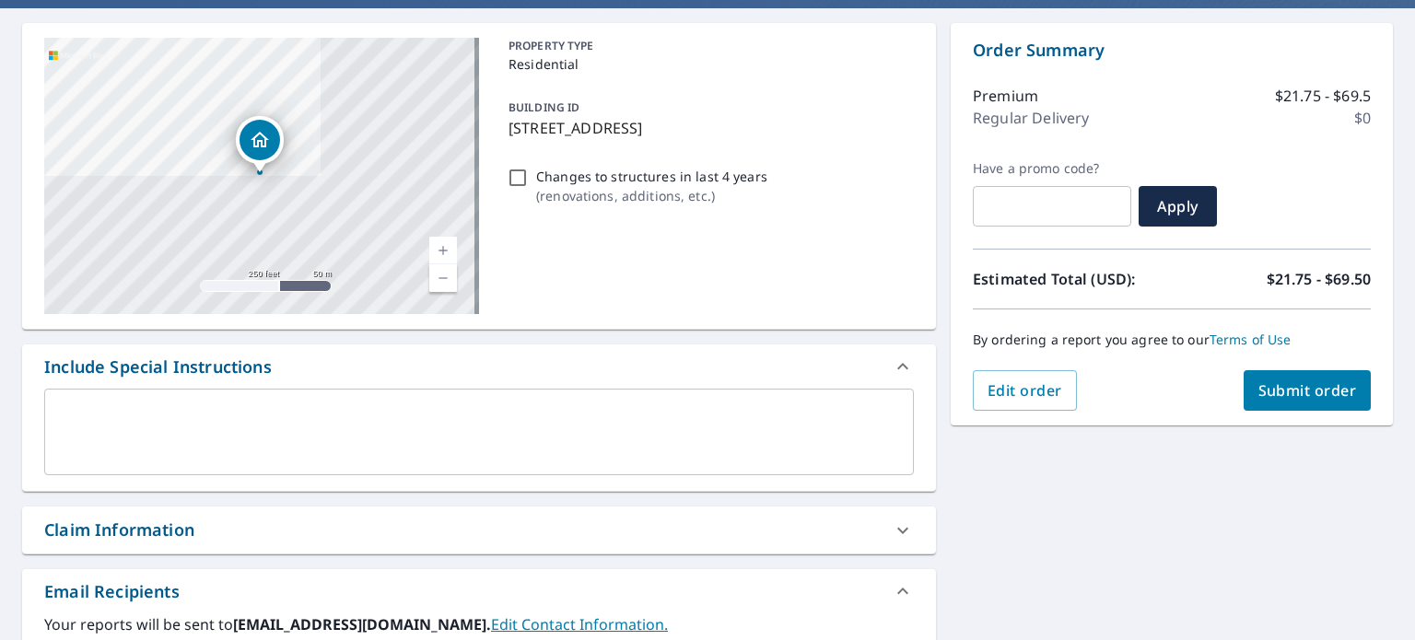
scroll to position [184, 0]
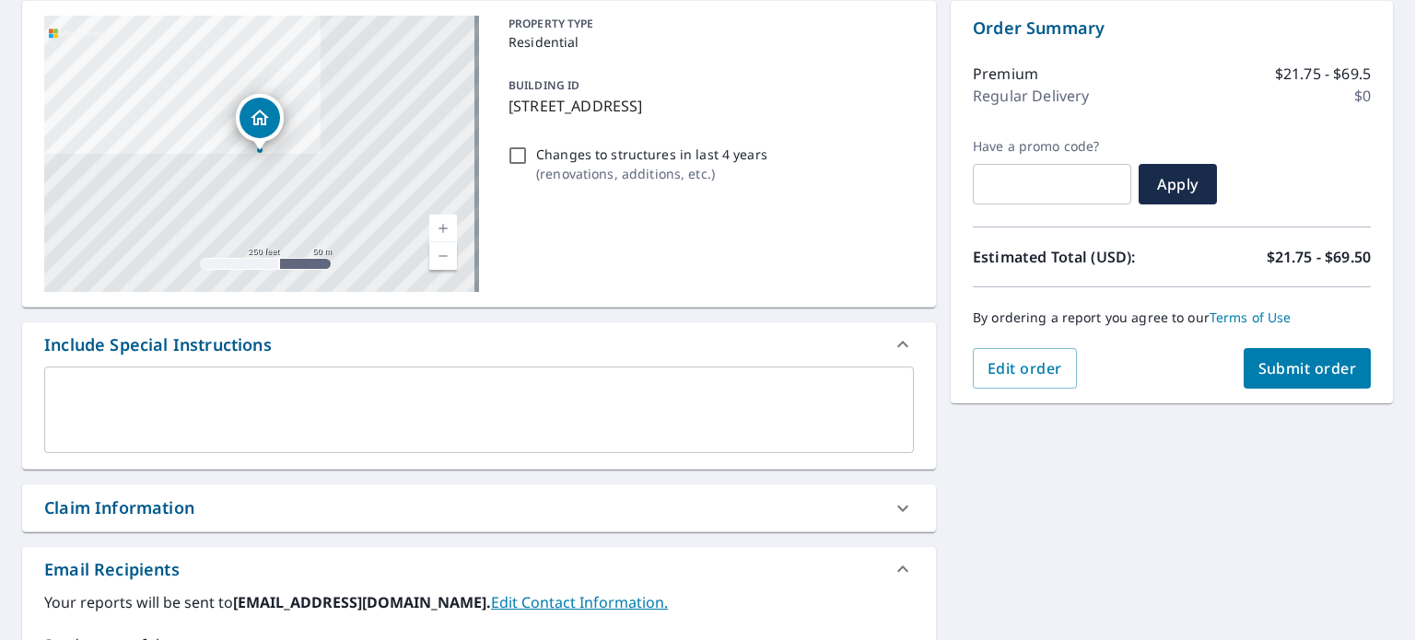
click at [123, 504] on div "Claim Information" at bounding box center [119, 508] width 150 height 25
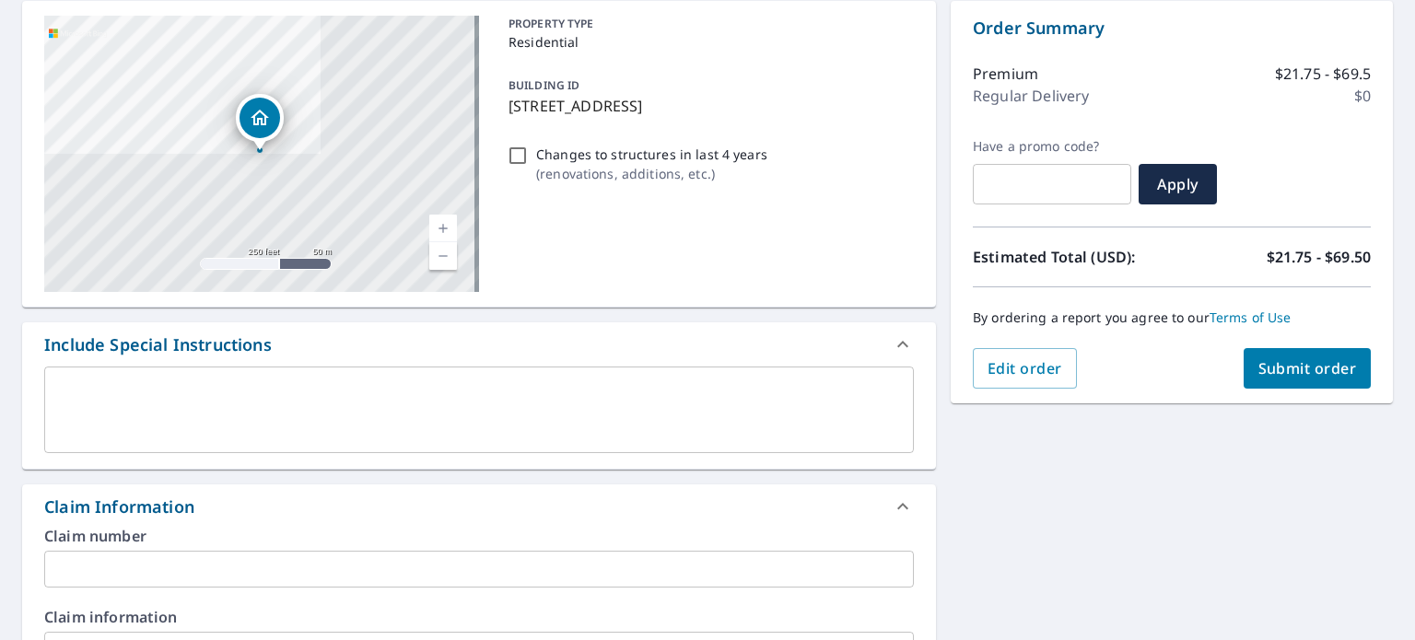
click at [183, 567] on input "text" at bounding box center [479, 569] width 870 height 37
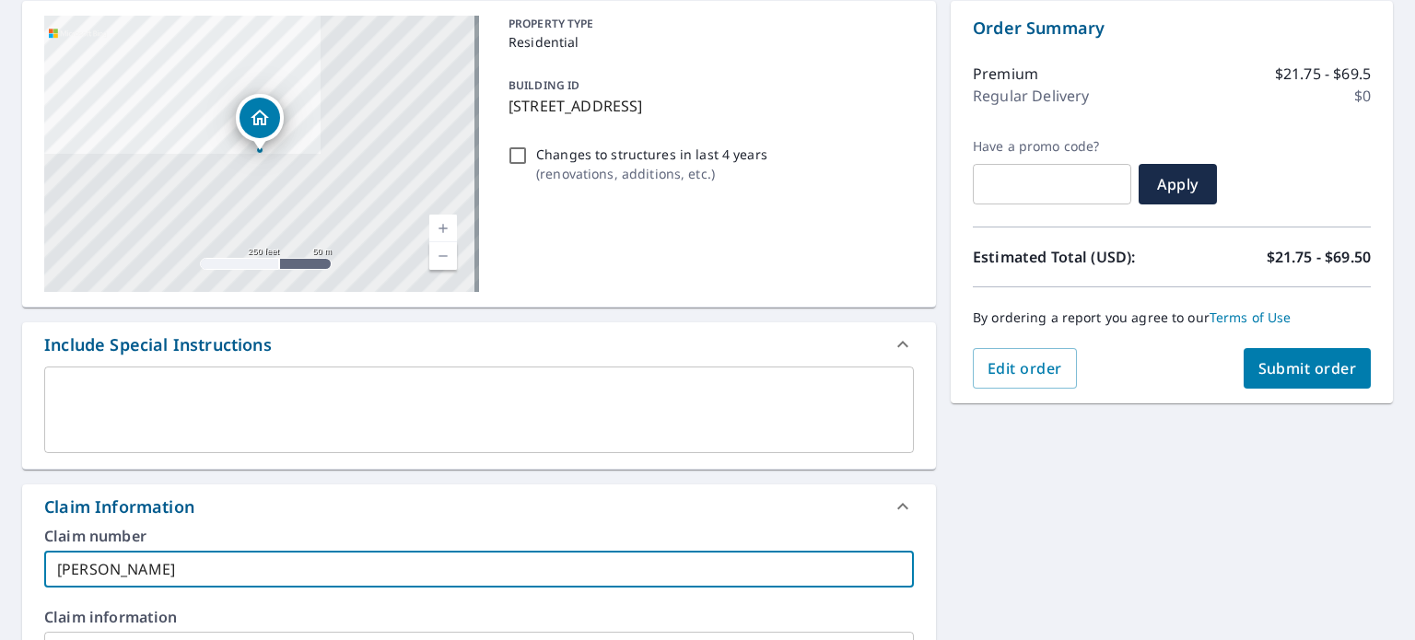
click at [175, 570] on input "[PERSON_NAME]" at bounding box center [479, 569] width 870 height 37
type input "[PERSON_NAME] 24323RI"
click at [1298, 367] on span "Submit order" at bounding box center [1307, 368] width 99 height 20
